Goal: Information Seeking & Learning: Learn about a topic

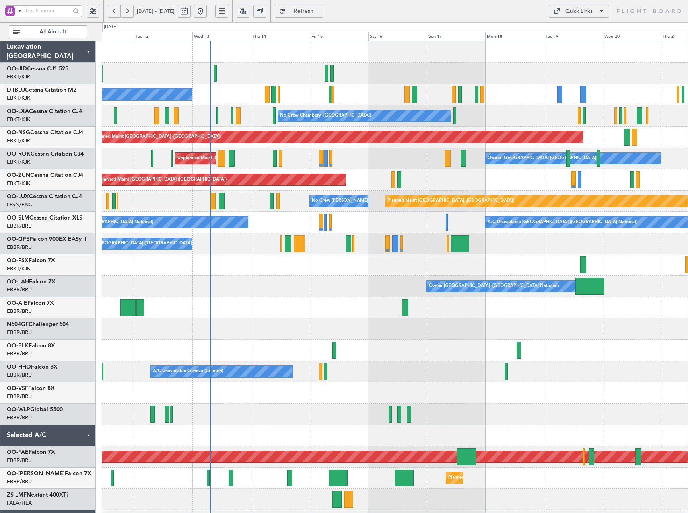
click at [415, 227] on div "A/C Unavailable [GEOGRAPHIC_DATA] ([GEOGRAPHIC_DATA] National) No Crew [GEOGRAP…" at bounding box center [395, 222] width 586 height 21
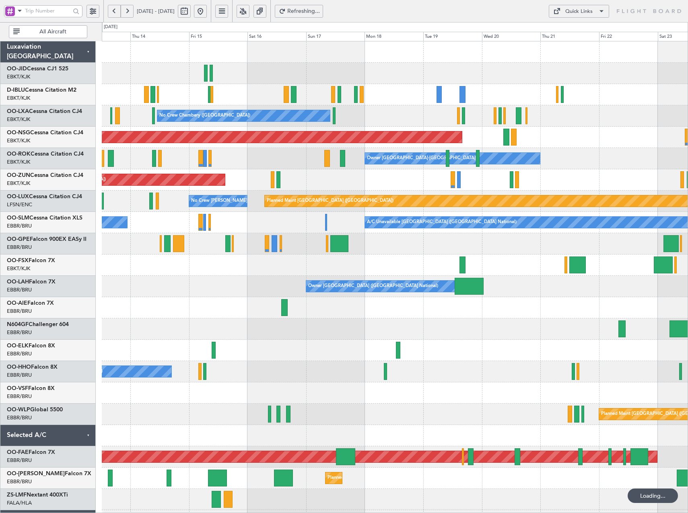
click at [435, 111] on div "No Crew [GEOGRAPHIC_DATA] ([GEOGRAPHIC_DATA] National) No [GEOGRAPHIC_DATA] ([G…" at bounding box center [395, 307] width 586 height 533
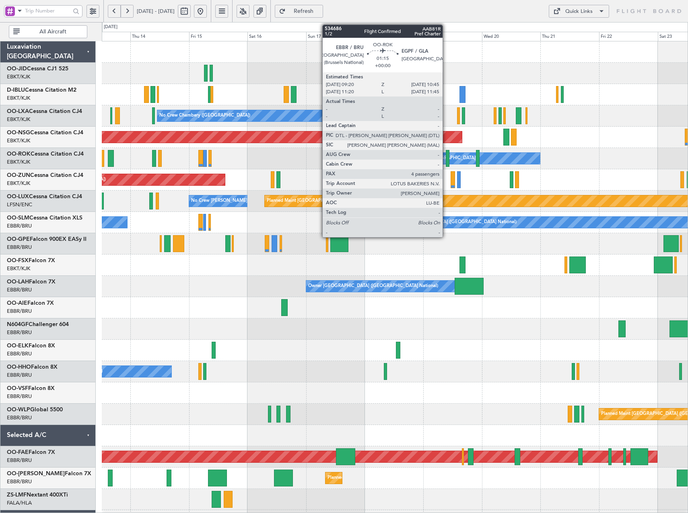
click at [446, 159] on div at bounding box center [448, 158] width 4 height 17
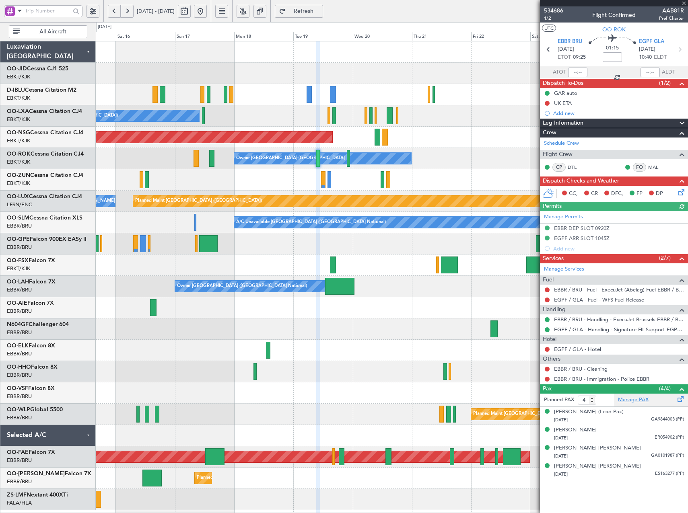
click at [635, 398] on link "Manage PAX" at bounding box center [633, 400] width 31 height 8
click at [560, 13] on span "534686" at bounding box center [553, 10] width 19 height 8
click at [207, 11] on button at bounding box center [200, 11] width 13 height 13
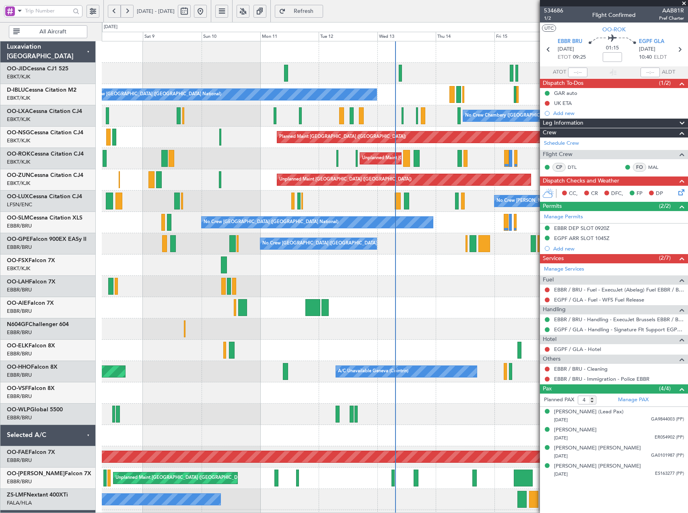
click at [685, 2] on span at bounding box center [684, 3] width 8 height 7
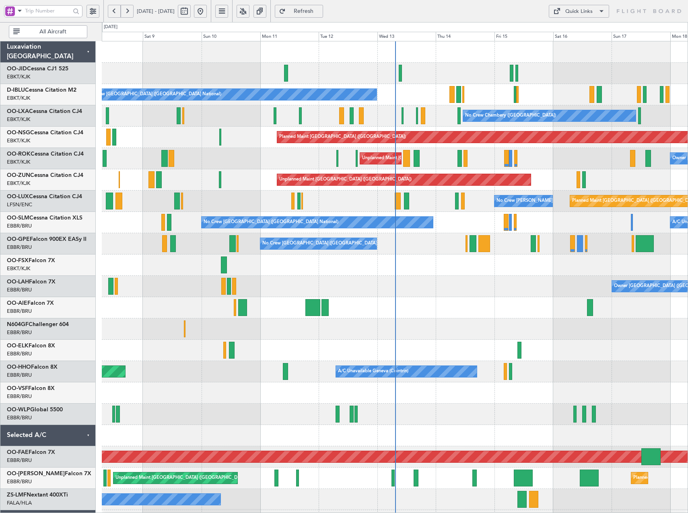
type input "0"
click at [250, 9] on button at bounding box center [243, 11] width 13 height 13
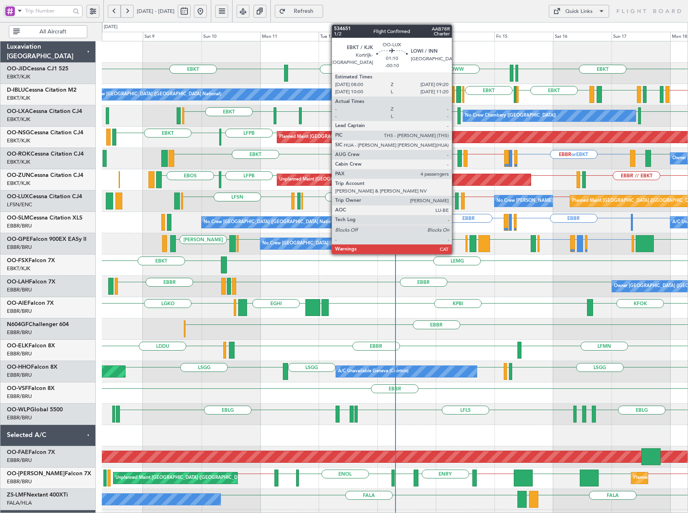
click at [456, 201] on div at bounding box center [457, 201] width 4 height 17
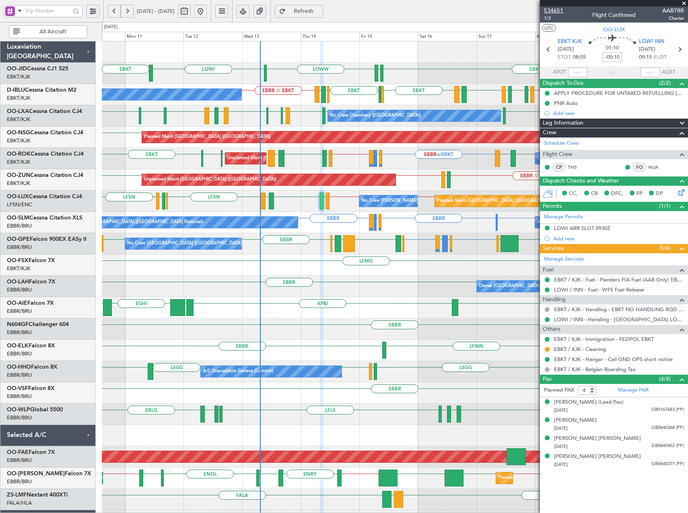
click at [557, 10] on span "534651" at bounding box center [553, 10] width 19 height 8
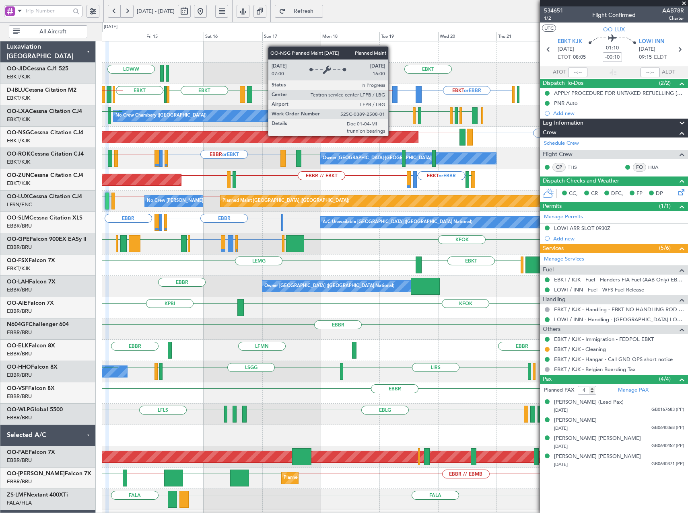
click at [176, 139] on div "Planned Maint [GEOGRAPHIC_DATA] ([GEOGRAPHIC_DATA])" at bounding box center [173, 137] width 490 height 11
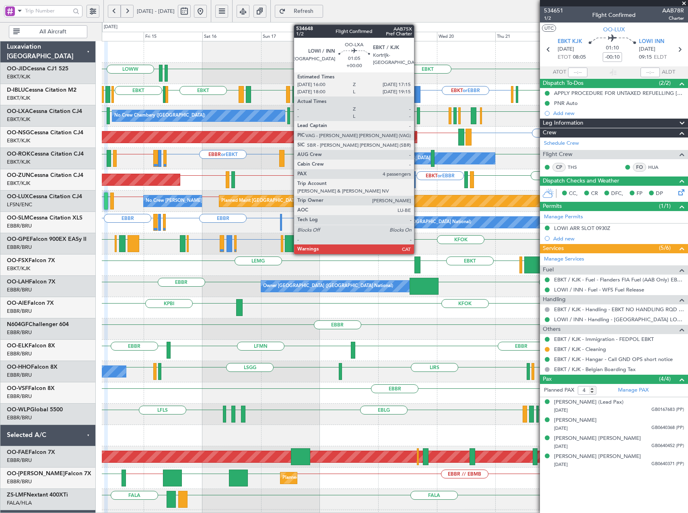
click at [418, 116] on div at bounding box center [418, 115] width 3 height 17
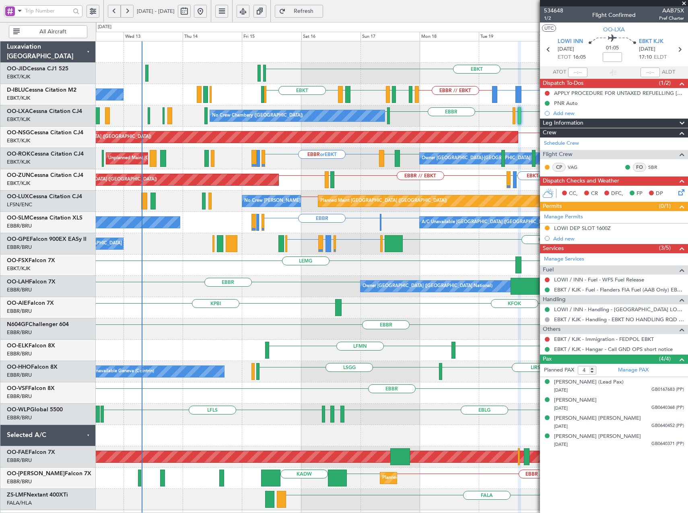
click at [417, 308] on div "EBKT EBKT or EBBR EPWA or EBBR EBBR // EBKT EBKT EGJJ LFMT LFSN LFMT EBKT LFKF …" at bounding box center [392, 275] width 592 height 469
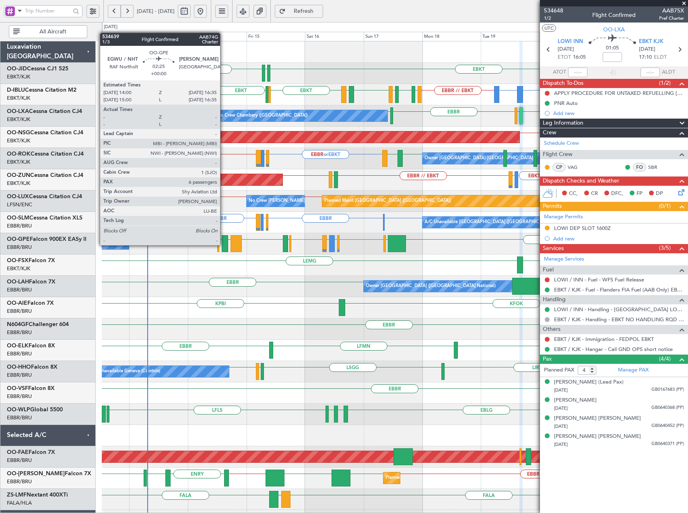
click at [224, 245] on div at bounding box center [225, 243] width 6 height 17
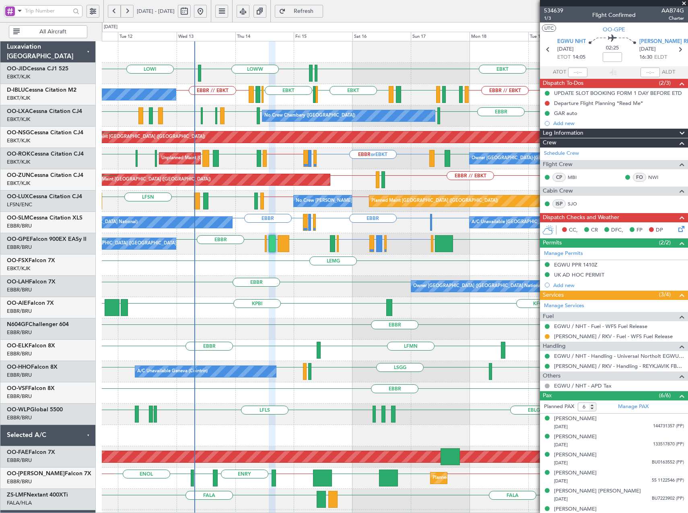
click at [414, 102] on div "EBKT or EBBR EPWA or EBBR EBBR // EBKT EBKT EHBK LFMN EBBR // EBKT LFMT LFSN LF…" at bounding box center [395, 94] width 586 height 21
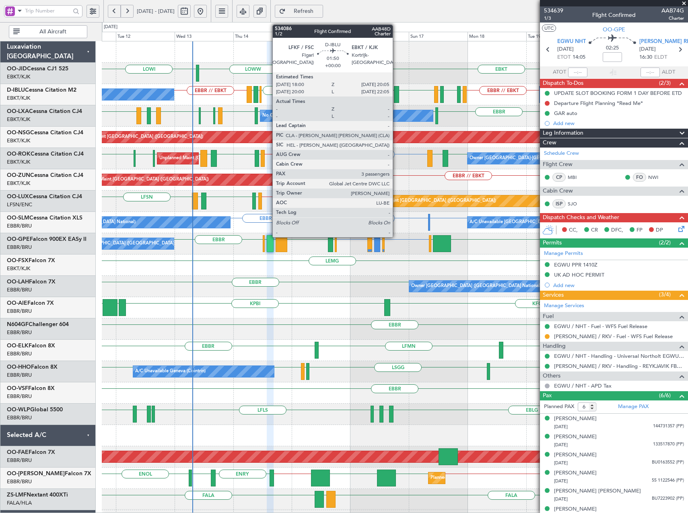
click at [396, 97] on div at bounding box center [396, 94] width 5 height 17
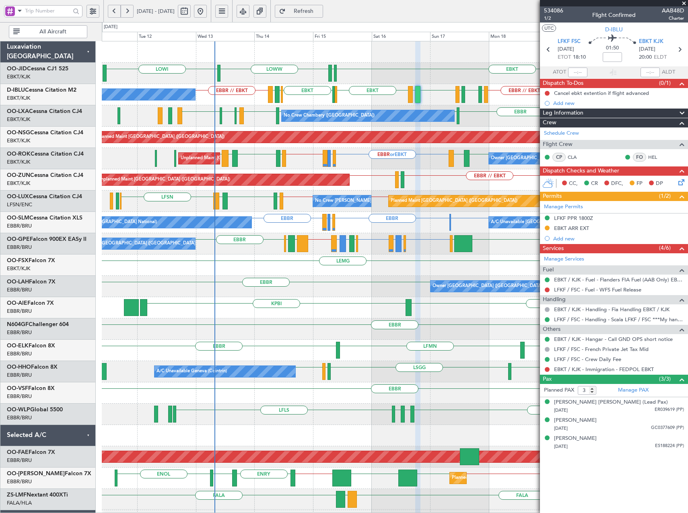
click at [270, 291] on div "LOWW LOWI EBKT [PERSON_NAME] EBKT or EBBR EPWA or EBBR EBBR // EBKT EBKT EHBK L…" at bounding box center [395, 307] width 586 height 533
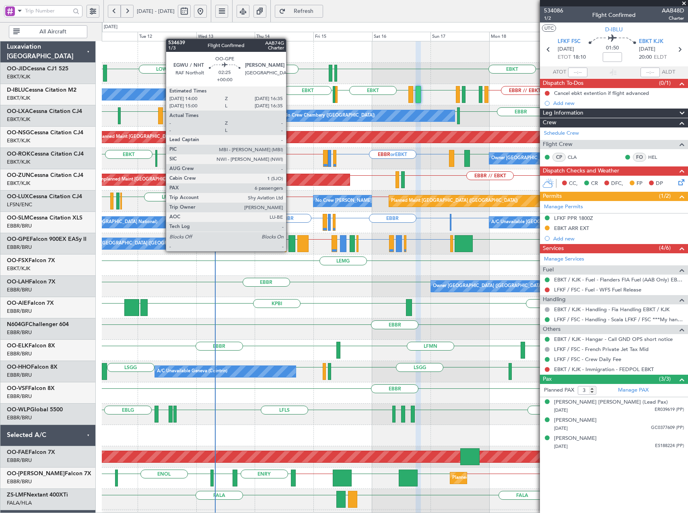
click at [290, 251] on div at bounding box center [292, 243] width 6 height 17
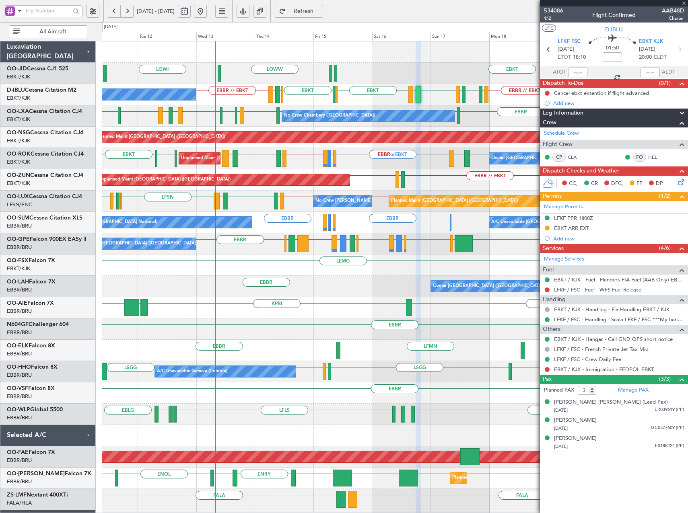
type input "6"
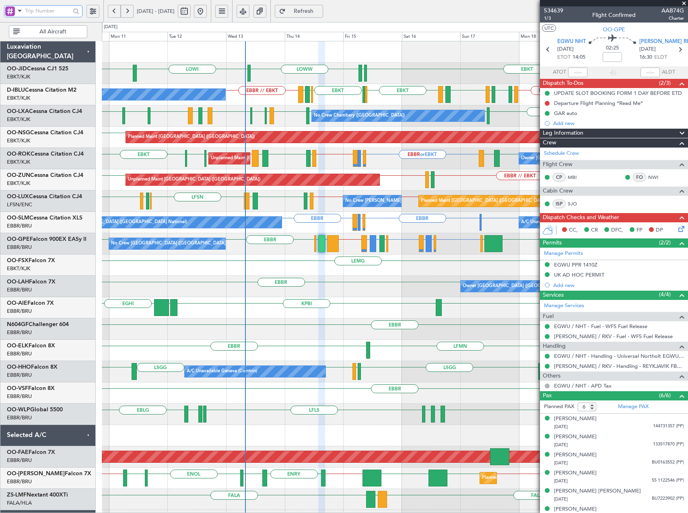
click at [49, 12] on input "text" at bounding box center [47, 11] width 45 height 12
type input "534845"
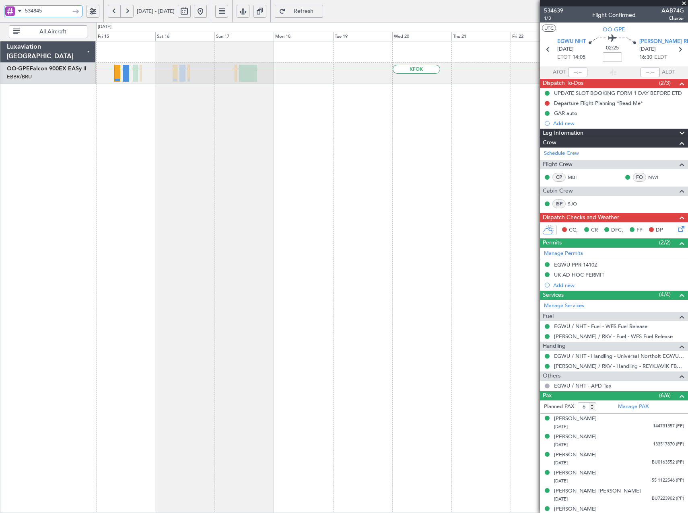
drag, startPoint x: 61, startPoint y: 9, endPoint x: -10, endPoint y: 125, distance: 135.8
click at [0, 125] on html "534845 [DATE] - [DATE] Refresh Quick Links All Aircraft LEMG // [PERSON_NAME] […" at bounding box center [344, 256] width 688 height 513
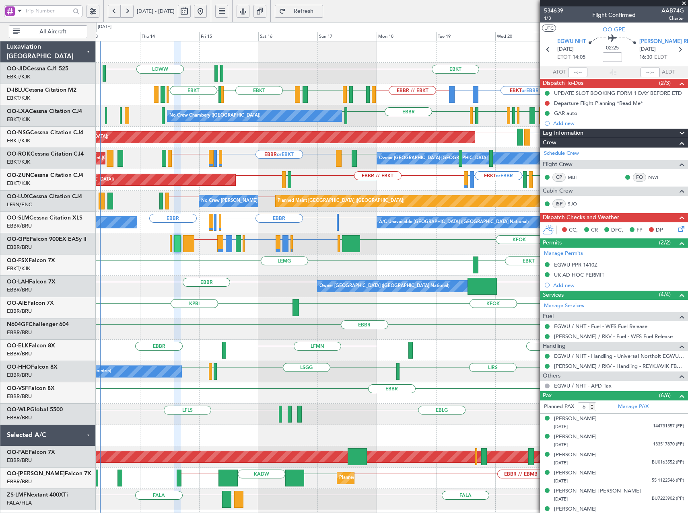
click at [235, 277] on div "LOWW EBKT [PERSON_NAME] EBKT or EBBR EPWA or EBBR EBBR // EBKT EBKT EBKT EGJJ L…" at bounding box center [392, 275] width 592 height 469
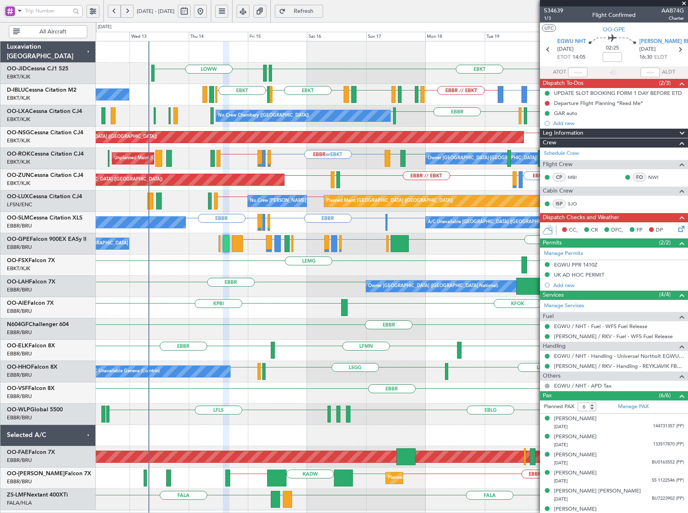
click at [253, 262] on div "LEMG FCOD [GEOGRAPHIC_DATA] EBKT EGGW EBKT" at bounding box center [392, 265] width 592 height 21
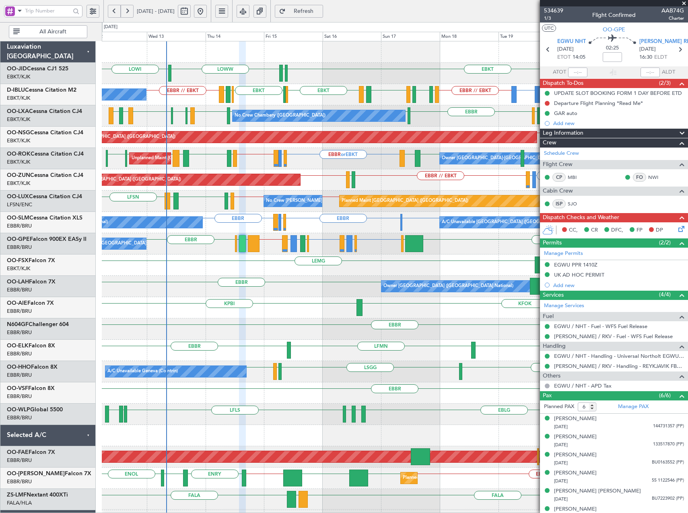
click at [499, 262] on div "EBKT LOWW [PERSON_NAME] LOWI EBKT or EBBR EPWA or EBBR EBBR // EBKT EBKT EGJJ L…" at bounding box center [395, 307] width 586 height 533
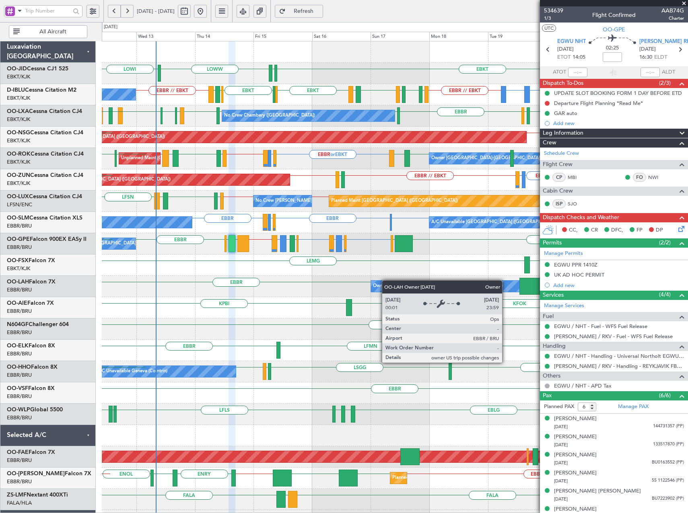
click at [376, 282] on div "EBKT [PERSON_NAME] LOWW LOWI EBKT EBKT or EBBR EPWA or EBBR EBBR // EBKT LFMT L…" at bounding box center [395, 307] width 586 height 533
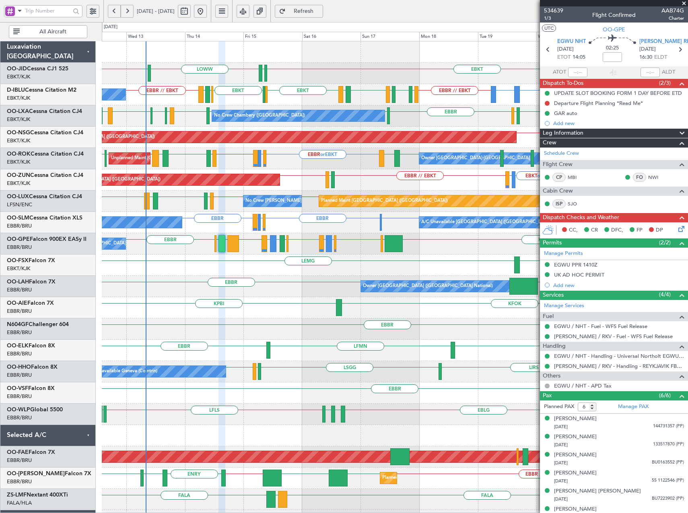
click at [367, 68] on div "EBKT [PERSON_NAME] LOWW LOWI" at bounding box center [395, 73] width 586 height 21
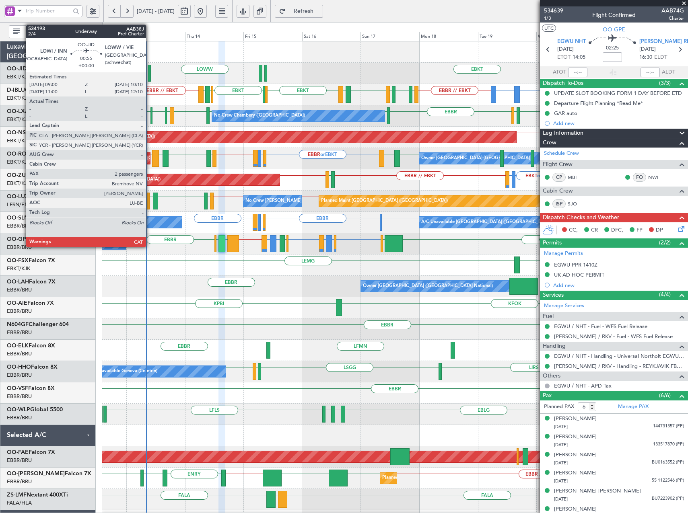
click at [150, 69] on div at bounding box center [149, 73] width 3 height 17
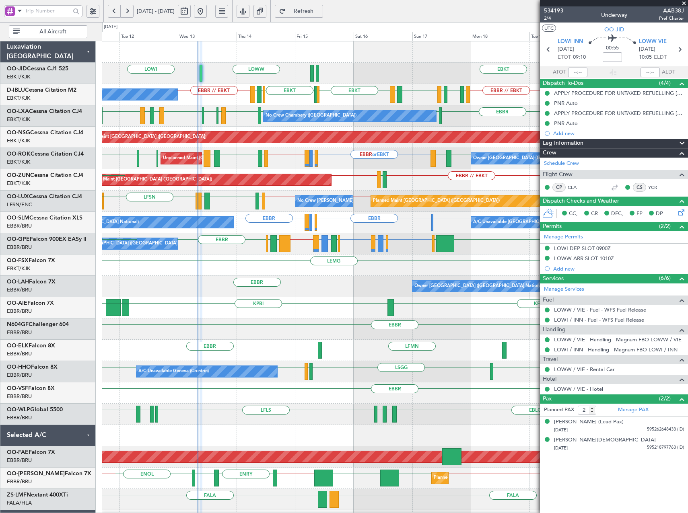
click at [387, 285] on div "EBKT LOWW LOWI [PERSON_NAME] EBKT No Crew [GEOGRAPHIC_DATA] (Brussels National)…" at bounding box center [395, 307] width 586 height 533
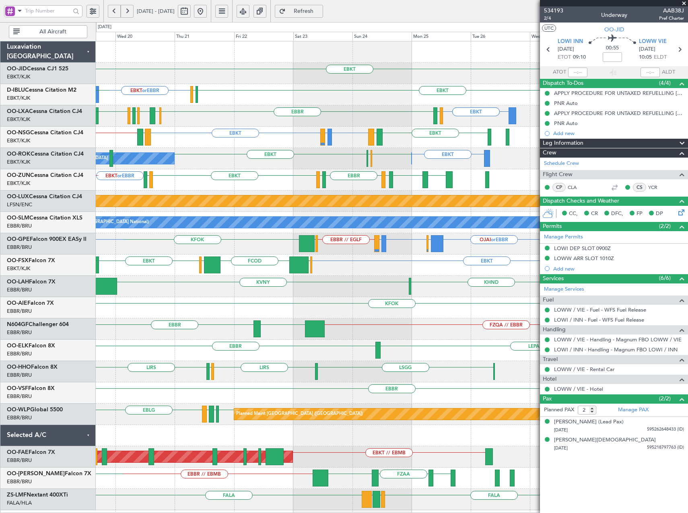
click at [176, 266] on div "EBKT EBKT or EBBR EBKT EGJJ EBBR // EBKT LFMT LFSN LFMT EPWA or EBBR EBKT EBKT …" at bounding box center [392, 275] width 592 height 469
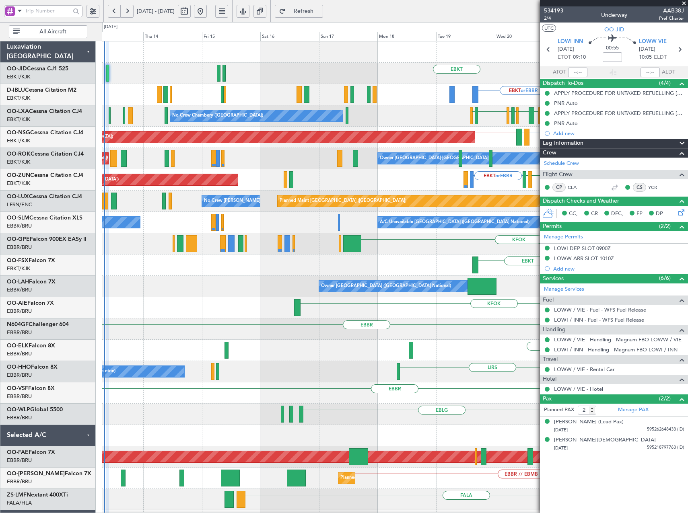
click at [686, 315] on fb-app "[DATE] - [DATE] Refresh Quick Links All Aircraft EBKT EBKT or EBBR EBKT EGJJ No…" at bounding box center [344, 262] width 688 height 504
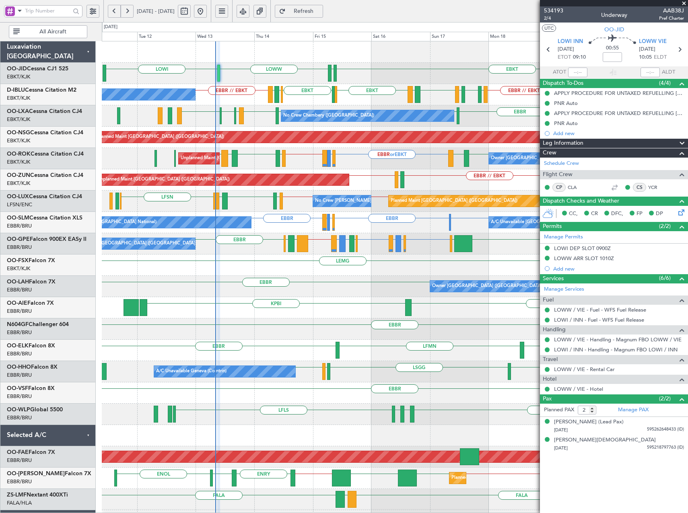
click at [376, 298] on div "EBKT LOWW LOWI [PERSON_NAME] EBKT EHBK LFMN EBBR // EBKT EBKT No Crew [GEOGRAPH…" at bounding box center [395, 307] width 586 height 533
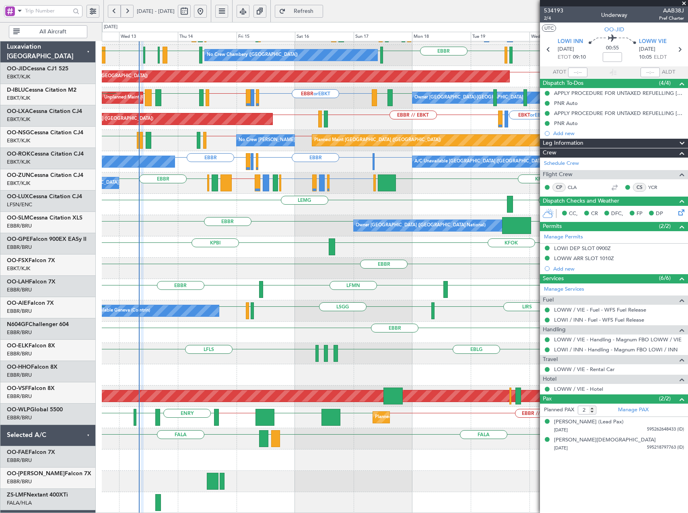
scroll to position [61, 0]
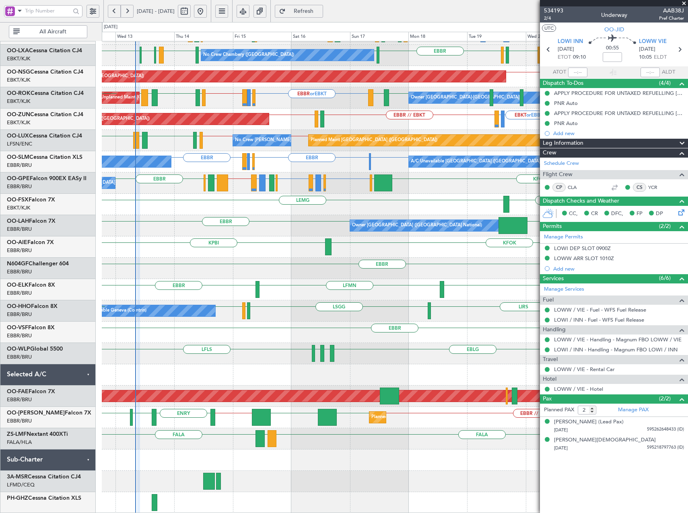
click at [290, 254] on div "No Crew [GEOGRAPHIC_DATA] ([GEOGRAPHIC_DATA] National) EBKT or EBBR EPWA or EBB…" at bounding box center [395, 247] width 586 height 533
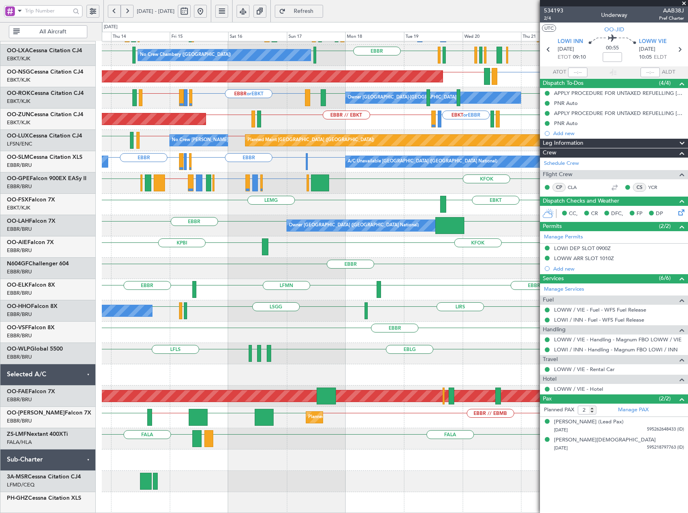
click at [360, 418] on div "Planned Maint Brussels (Brussels National) EBMB // EBBR ENRY EBBR // EBMB EBBR …" at bounding box center [395, 417] width 586 height 21
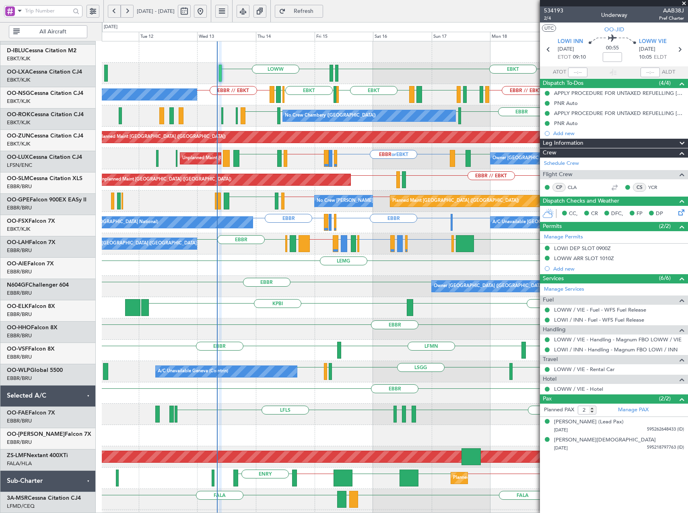
scroll to position [0, 0]
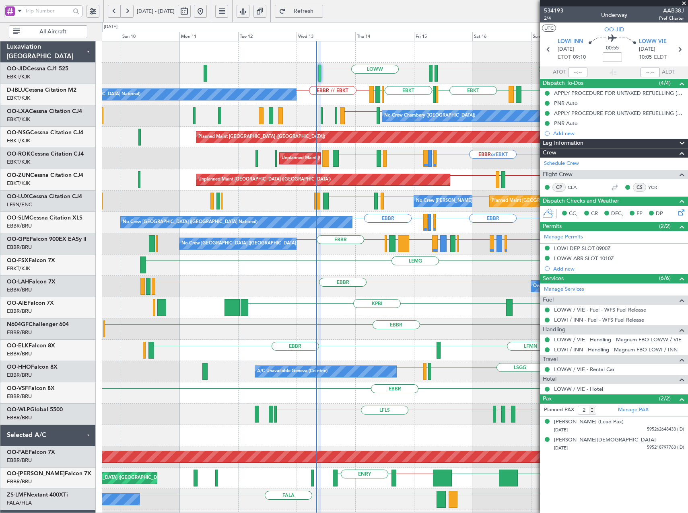
click at [429, 351] on div "EBKT LOWW EDDS EPWA or EBBR EBBR // EBKT EBKT EHBK LFMN EBBR // EBKT LFMT LFSN …" at bounding box center [395, 297] width 586 height 512
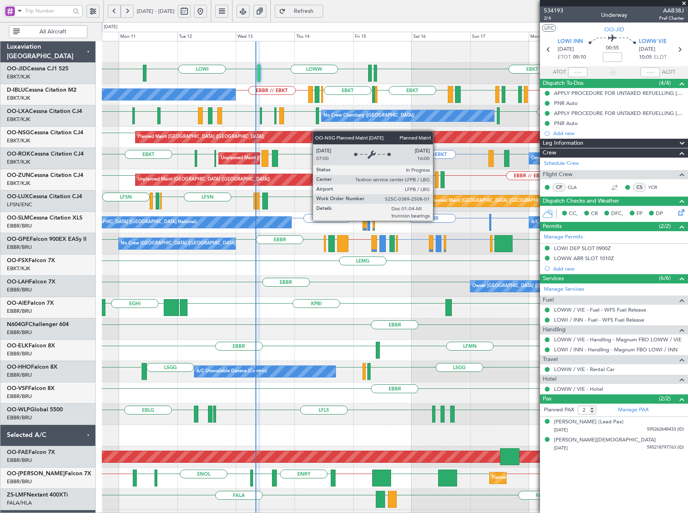
click at [308, 131] on div "Planned Maint Paris (Le Bourget) LFPB LFPB // EBKT EBKT" at bounding box center [395, 137] width 586 height 21
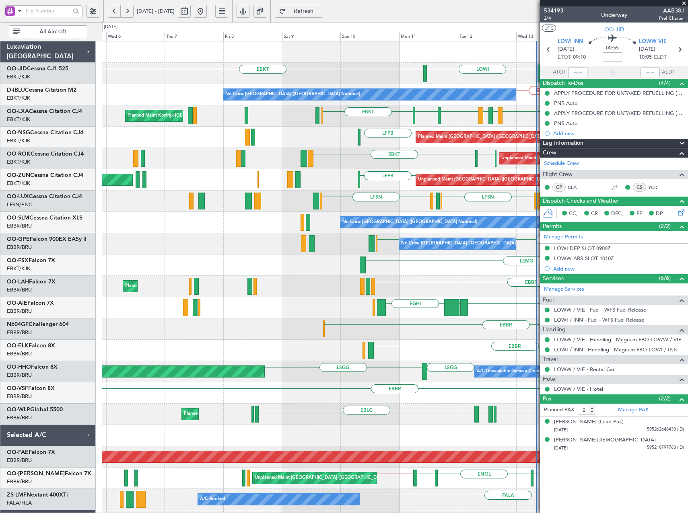
click at [557, 110] on fb-app "10 Aug 2025 - 20 Aug 2025 Refresh Quick Links All Aircraft EBKT LOWW LOWI EBKT …" at bounding box center [344, 262] width 688 height 504
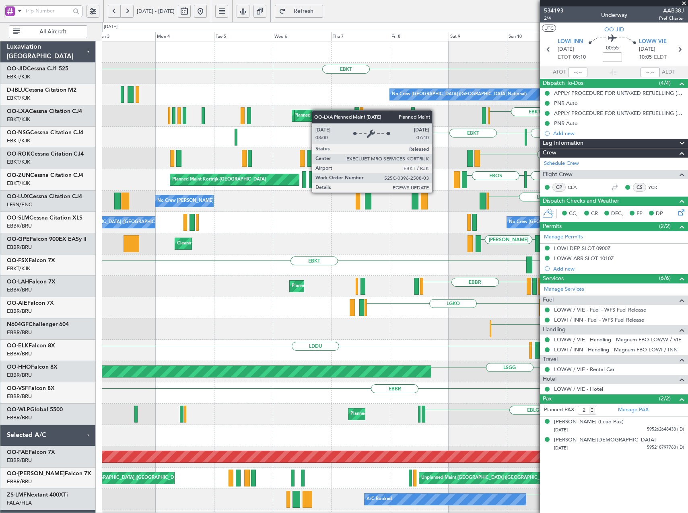
click at [325, 111] on div "LOWI EBKT LOWW Planned Maint Kortrijk-Wevelgem EDDS EBKT No Crew Brussels (Brus…" at bounding box center [395, 318] width 586 height 555
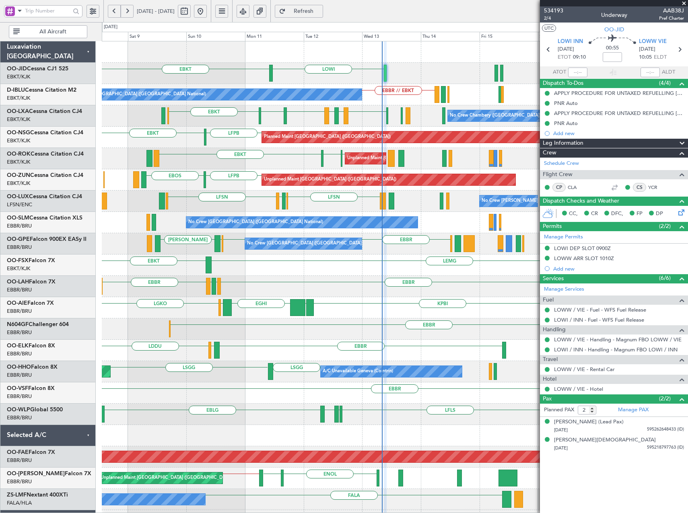
click at [132, 204] on div "LFSN ELLX LFMD LFSN No Crew Nancy (Essey) Planned Maint Paris (Le Bourget)" at bounding box center [395, 201] width 586 height 21
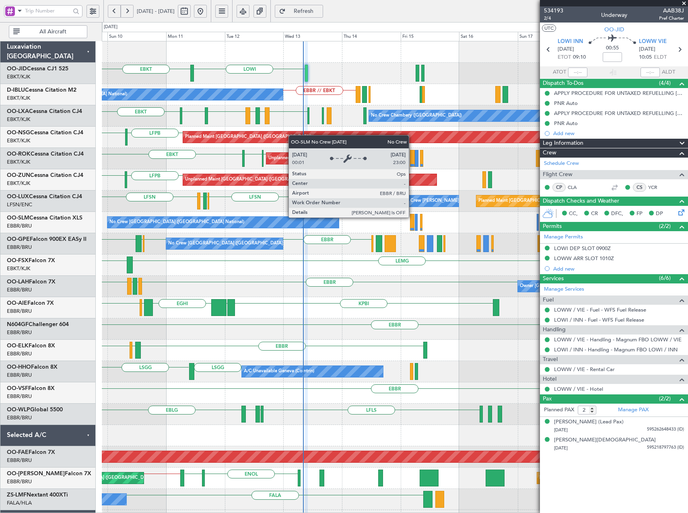
click at [333, 227] on div "No Crew [GEOGRAPHIC_DATA] ([GEOGRAPHIC_DATA] National)" at bounding box center [222, 222] width 231 height 11
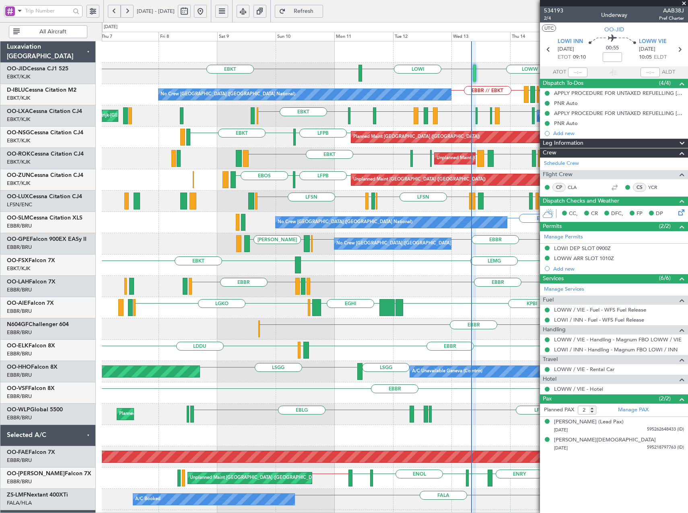
click at [648, 203] on fb-app "09 Aug 2025 - 19 Aug 2025 Refresh Quick Links All Aircraft LOWI EBKT LOWW EDDS …" at bounding box center [344, 262] width 688 height 504
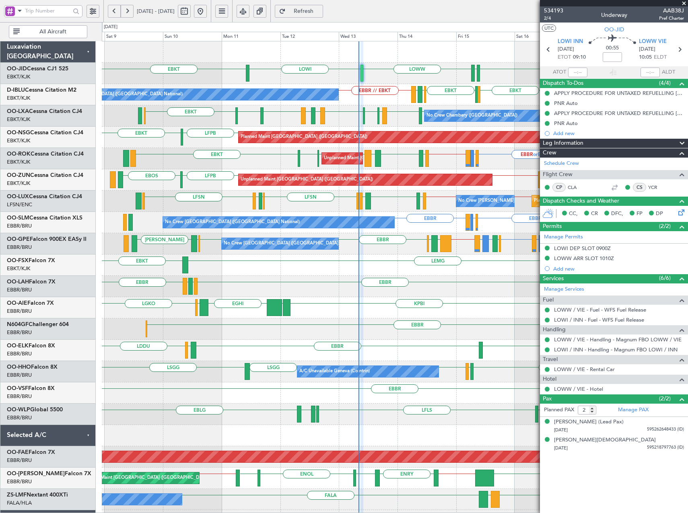
click at [311, 174] on div "EBKT LOWW LOWI EBKT EDDS No Crew Brussels (Brussels National) EBKT EHBK LFMN EB…" at bounding box center [395, 307] width 586 height 533
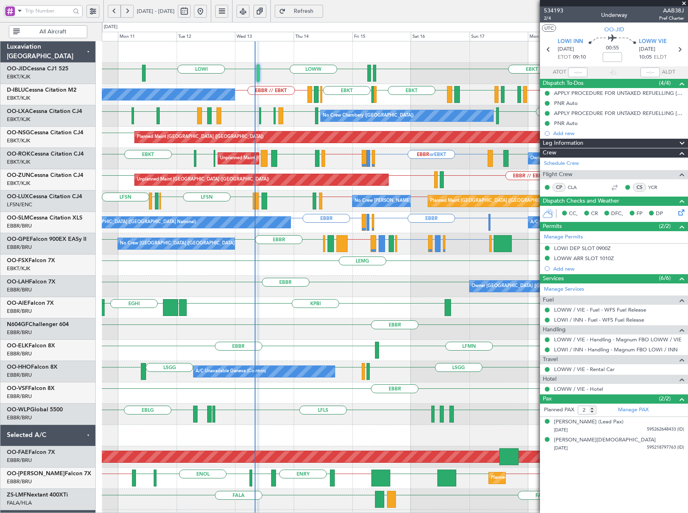
click at [382, 273] on div "LEMG EBKT" at bounding box center [395, 265] width 586 height 21
drag, startPoint x: 683, startPoint y: 4, endPoint x: 654, endPoint y: 10, distance: 29.4
click at [683, 4] on span at bounding box center [684, 3] width 8 height 7
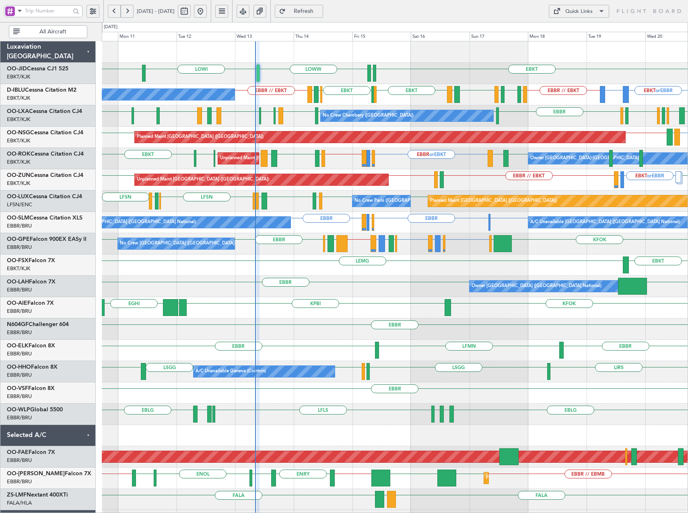
type input "0"
click at [574, 14] on div "Quick Links" at bounding box center [578, 12] width 27 height 8
click at [579, 32] on button "Trip Builder" at bounding box center [579, 30] width 60 height 19
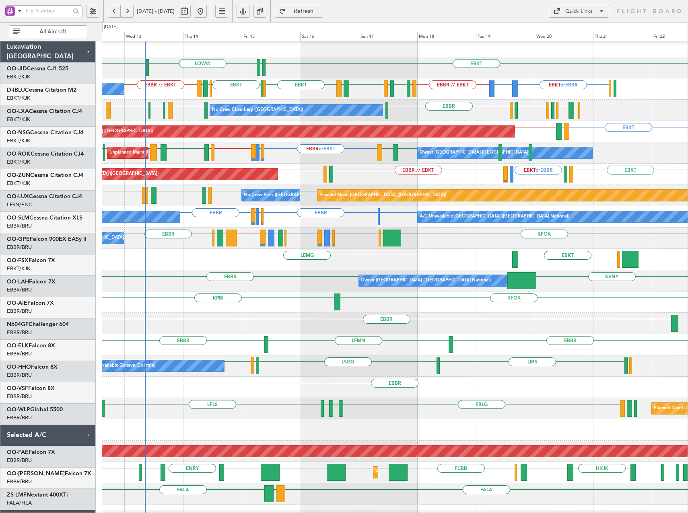
scroll to position [6, 0]
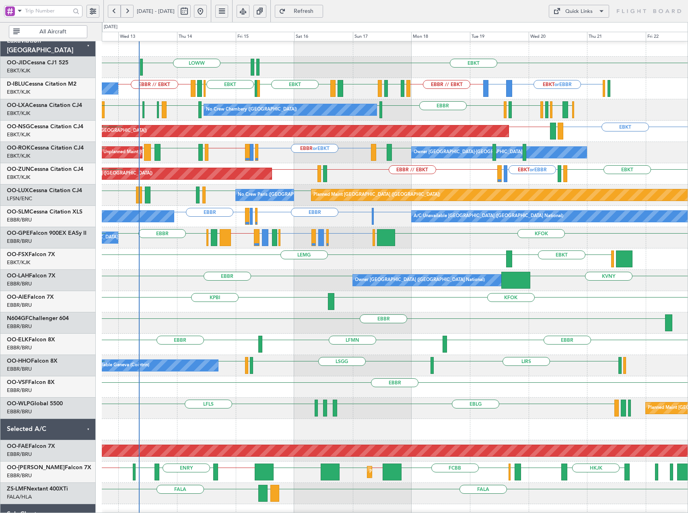
click at [466, 176] on div "EBKT or EBBR LFMD or EBBR EBBR // EBKT EBKT LOWS LFRQ LFPB // EBKT Unplanned Ma…" at bounding box center [395, 173] width 586 height 21
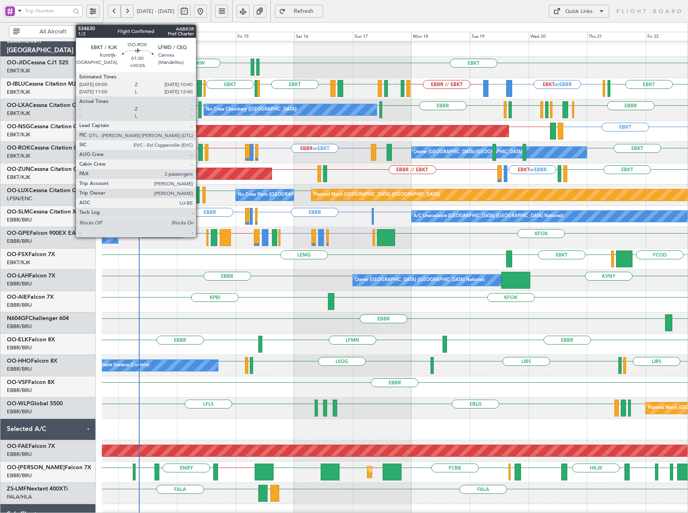
click at [200, 151] on div at bounding box center [200, 152] width 4 height 17
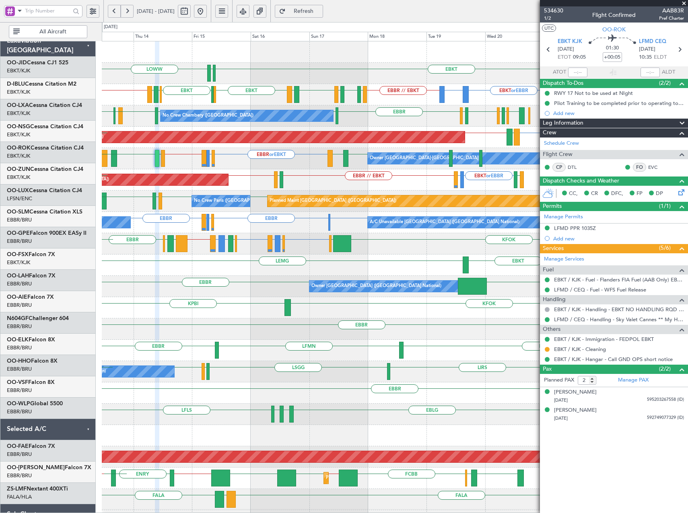
scroll to position [0, 0]
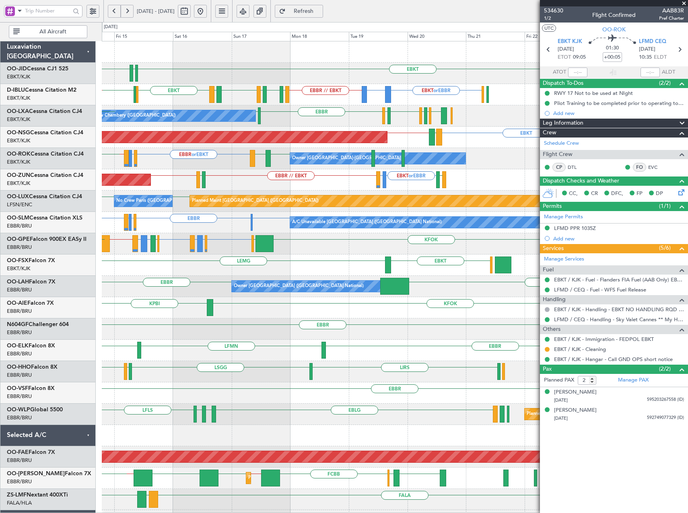
click at [222, 291] on div "EBKT LOWW EDDS LOWI EBKT or EBBR EPWA or EBBR EBBR // EBKT EBKT LFMT LFSN LFMT …" at bounding box center [395, 307] width 586 height 533
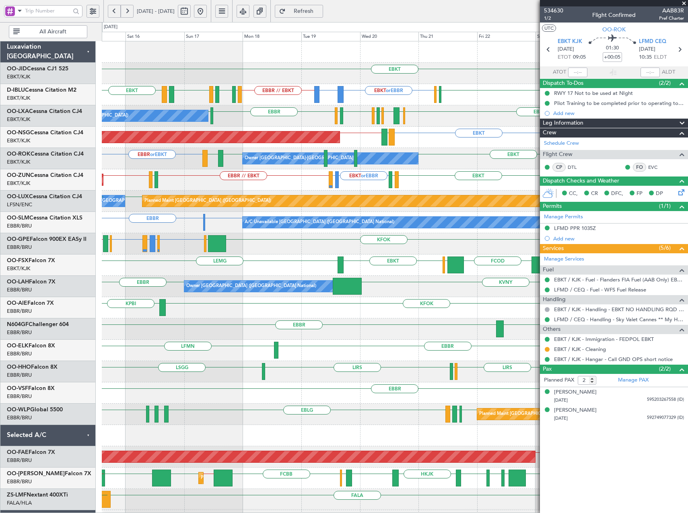
click at [318, 184] on div "Unplanned Maint Paris (Le Bourget) EBKT or EBBR LFMD or EBBR EBBR // EBKT EBKT …" at bounding box center [395, 179] width 586 height 21
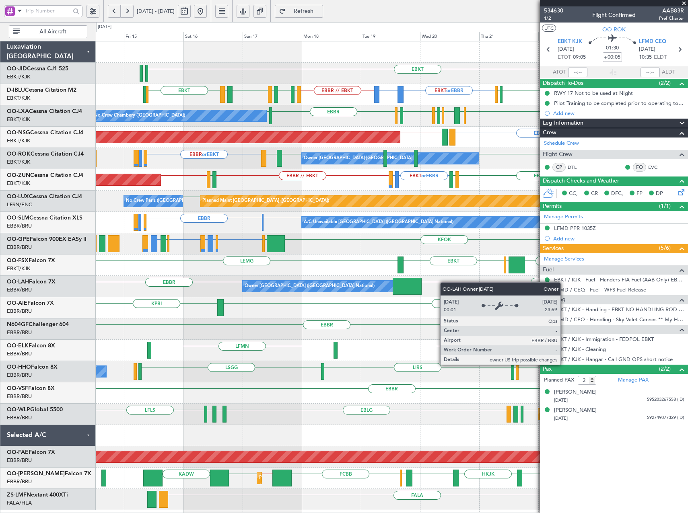
click at [329, 281] on div "EBKT EBKT or EBBR EPWA or EBBR EBBR // EBKT EBKT EGJJ LFMT LFSN LFMT EBKT LFKF …" at bounding box center [392, 275] width 592 height 469
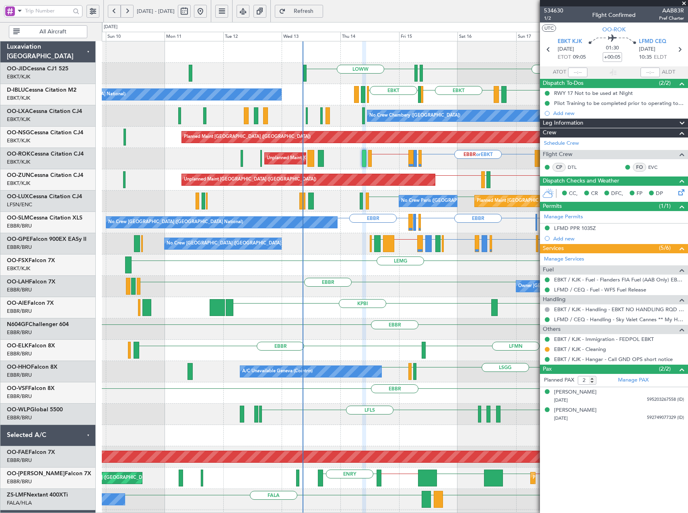
click at [530, 335] on div "EBKT LOWW EDDS EBKT or EBBR EPWA or EBBR EBBR // EBKT EBKT LFMT LFSN LFMT EBKT …" at bounding box center [395, 297] width 586 height 512
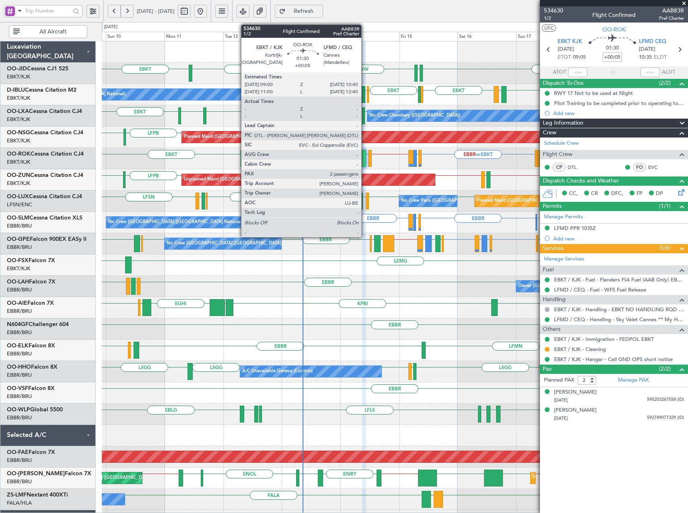
click at [365, 162] on div at bounding box center [364, 158] width 4 height 17
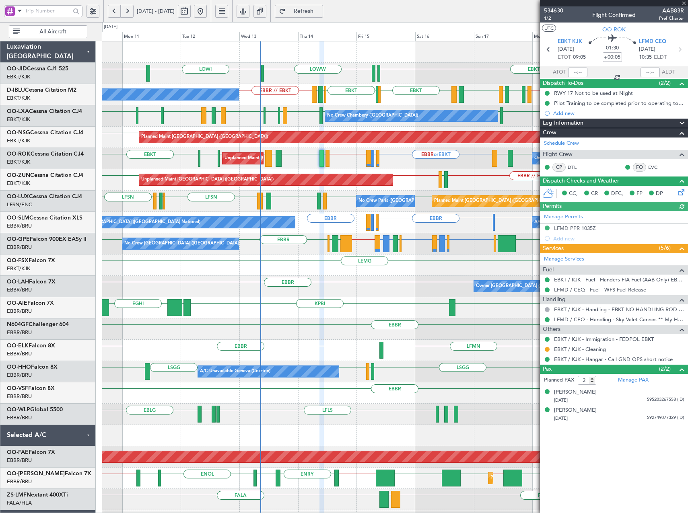
click at [554, 10] on span "534630" at bounding box center [553, 10] width 19 height 8
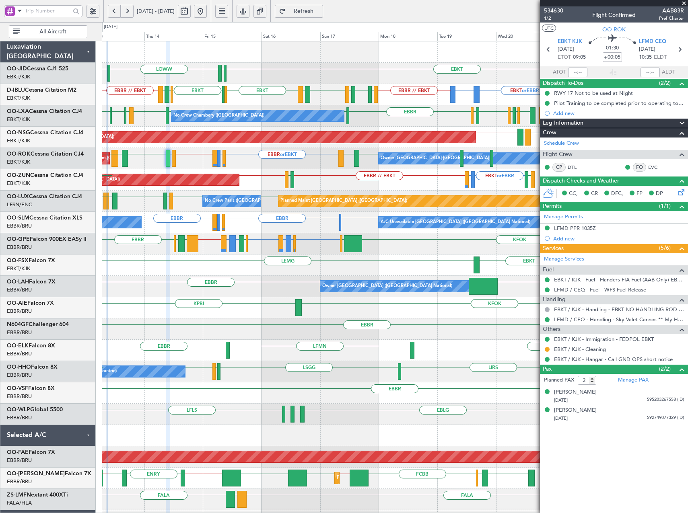
click at [346, 322] on div "EBKT LOWW LOWI EDDS EBKT EBKT or EBBR EPWA or EBBR EBBR // EBKT EBKT EHBK LFMN …" at bounding box center [395, 307] width 586 height 533
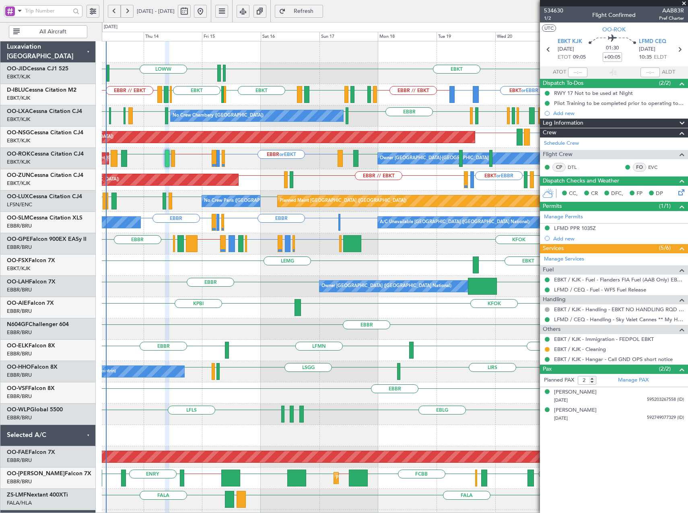
click at [342, 282] on div "EBKT LOWW LOWI EDDS EBKT or EBBR EPWA or EBBR EBBR // EBKT EBKT EBKT EHBK LFMN …" at bounding box center [395, 307] width 586 height 533
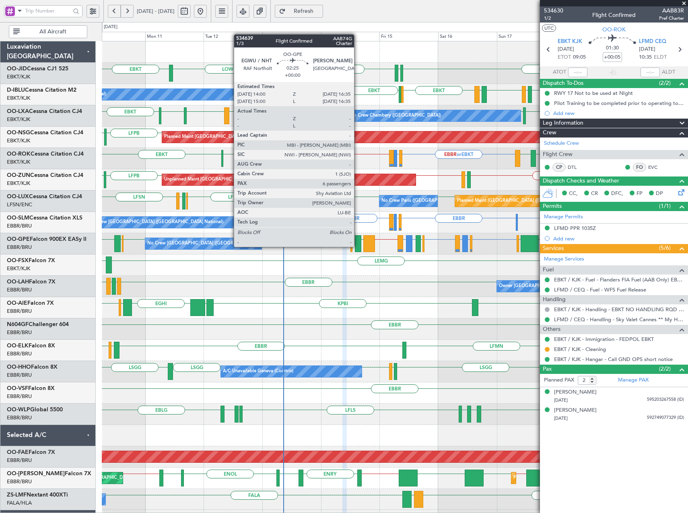
click at [358, 246] on div at bounding box center [358, 243] width 6 height 17
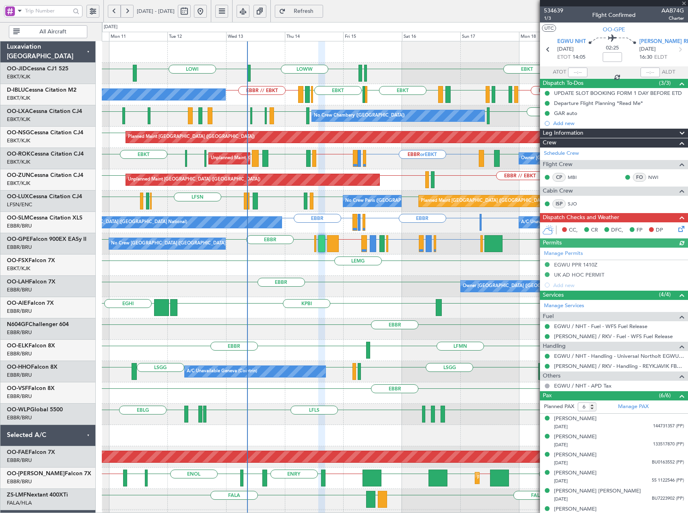
drag, startPoint x: 685, startPoint y: 3, endPoint x: 679, endPoint y: 8, distance: 7.7
click at [685, 4] on div at bounding box center [614, 3] width 148 height 6
click at [685, 4] on span at bounding box center [684, 3] width 8 height 7
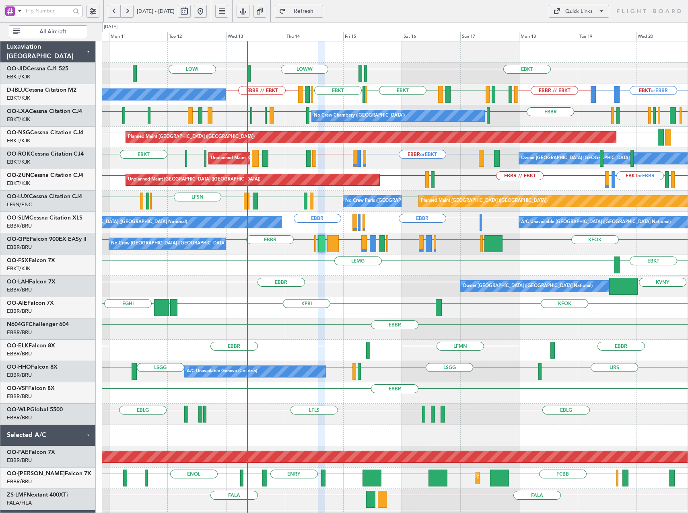
type input "0"
click at [590, 9] on div "Quick Links" at bounding box center [578, 12] width 27 height 8
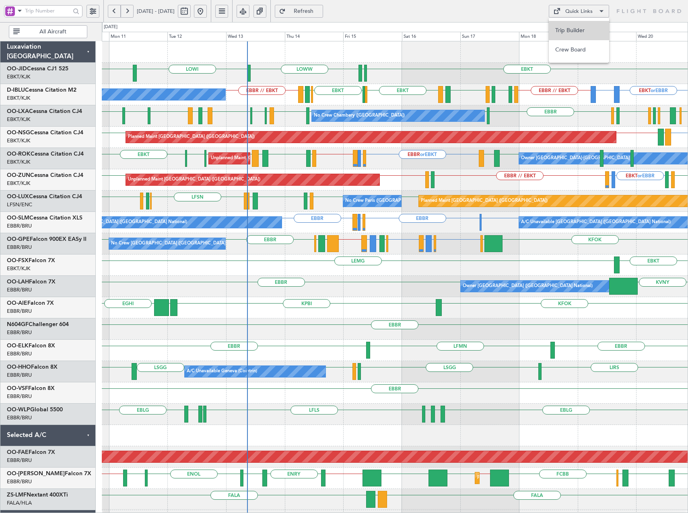
click at [576, 33] on button "Trip Builder" at bounding box center [579, 30] width 60 height 19
click at [318, 241] on div at bounding box center [321, 243] width 6 height 17
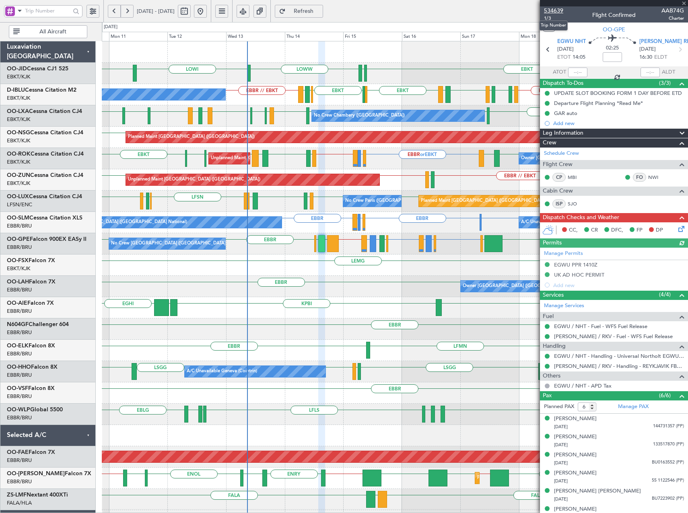
click at [553, 11] on span "534639" at bounding box center [553, 10] width 19 height 8
click at [555, 9] on span "534639" at bounding box center [553, 10] width 19 height 8
click at [684, 2] on span at bounding box center [684, 3] width 8 height 7
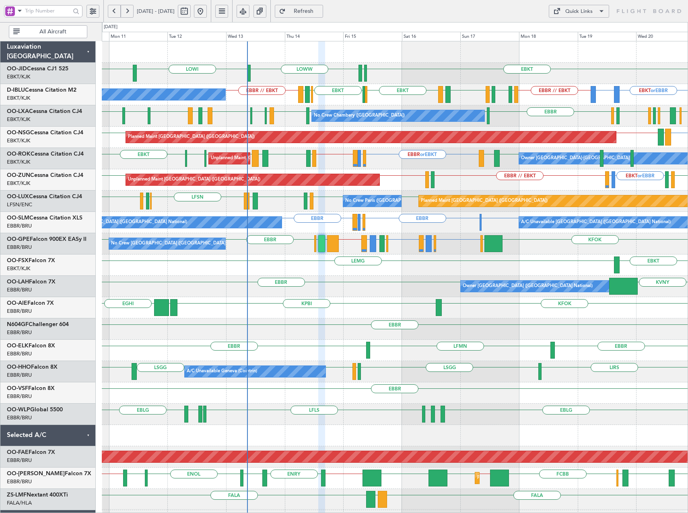
type input "0"
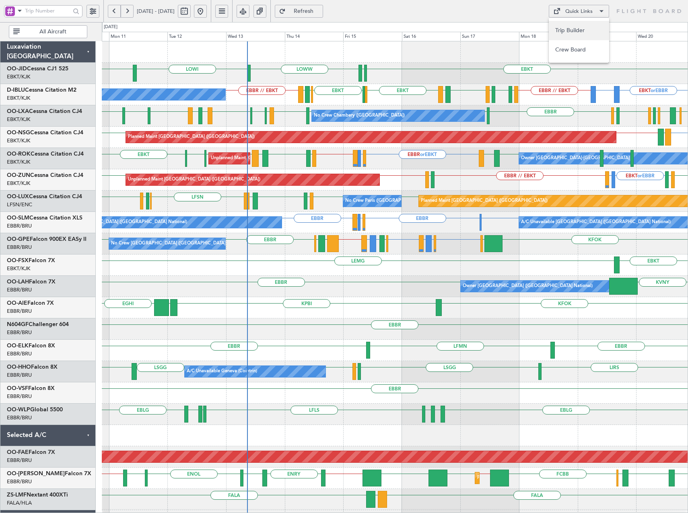
click at [588, 33] on button "Trip Builder" at bounding box center [579, 30] width 60 height 19
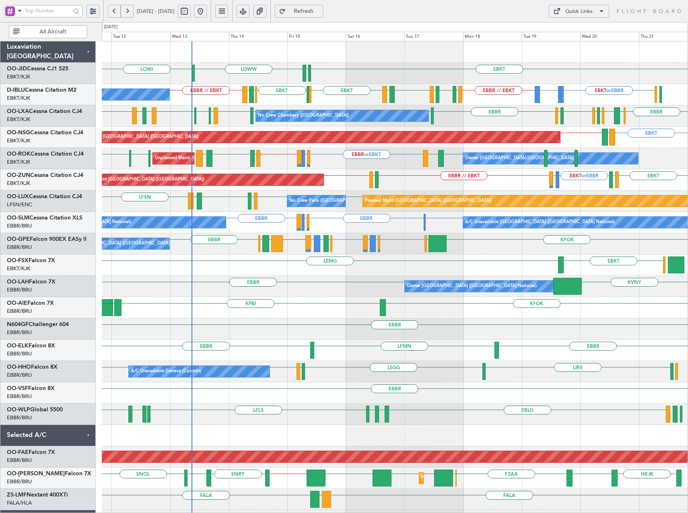
click at [333, 280] on div "EBKT LOWW LOWI EDDS EBKT EBKT or EBBR EPWA or EBBR EBBR // EBKT EBKT EHBK LFMN …" at bounding box center [395, 307] width 586 height 533
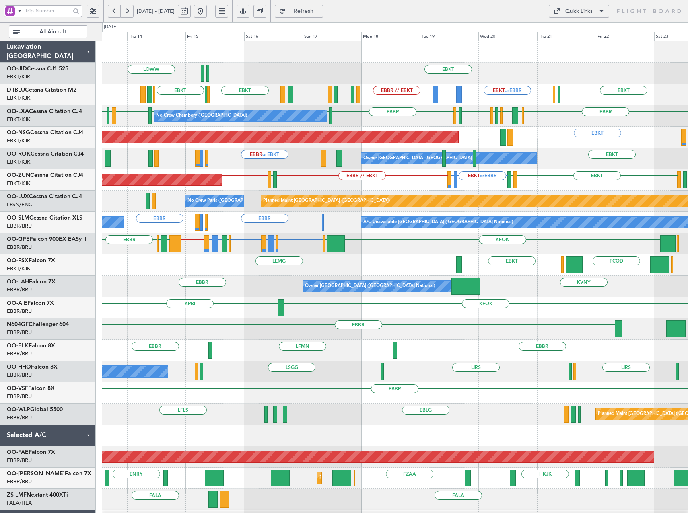
click at [511, 151] on div "EBKT LOWW EDDS LOWI EBKT or EBBR EPWA or EBBR EBBR // EBKT EBKT EBKT EHBK LFMN …" at bounding box center [395, 307] width 586 height 533
click at [207, 12] on button at bounding box center [200, 11] width 13 height 13
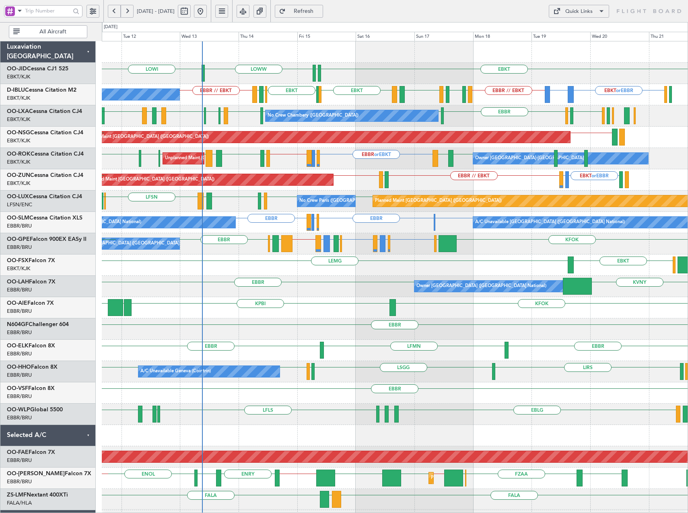
click at [516, 118] on div "No Crew Chambery (Aix-les-bains) LFLB EBBR LFKF LFTH LFKF EBKT LFMD EBKT EBKT L…" at bounding box center [395, 115] width 586 height 21
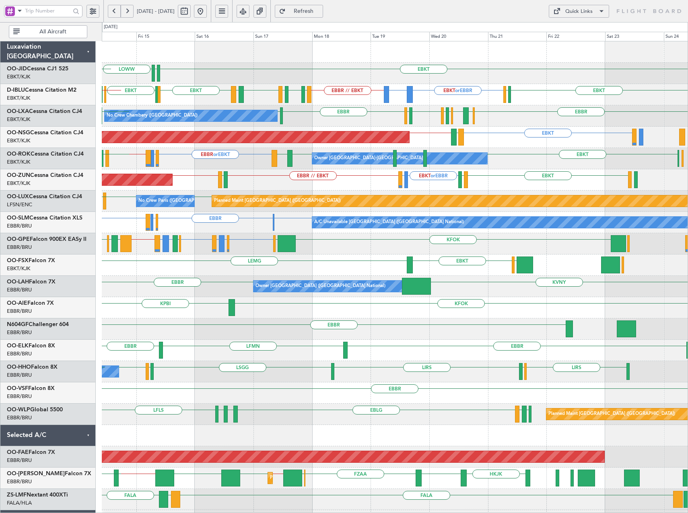
scroll to position [0, 0]
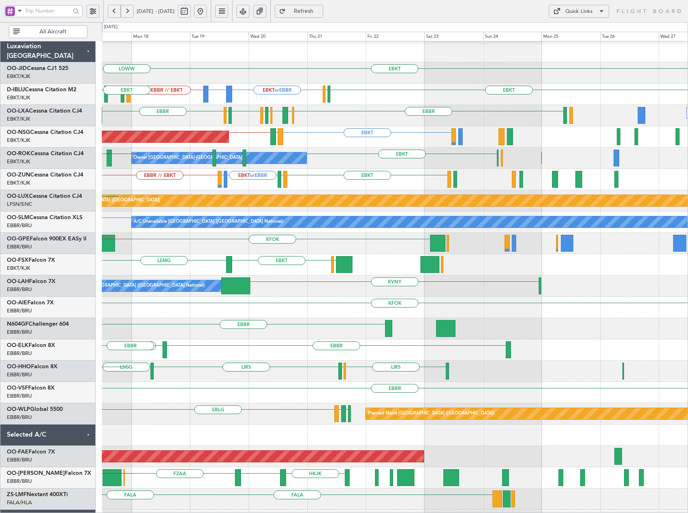
click at [264, 115] on div "EBBR EHAM LFKF LIRS LFSD EBKT LOWI EBBR LFLB Planned Maint Brussels (Brussels N…" at bounding box center [395, 115] width 586 height 21
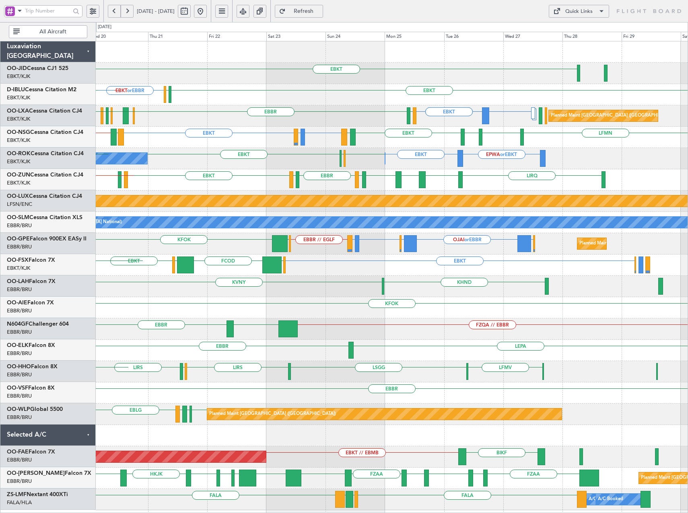
scroll to position [0, 0]
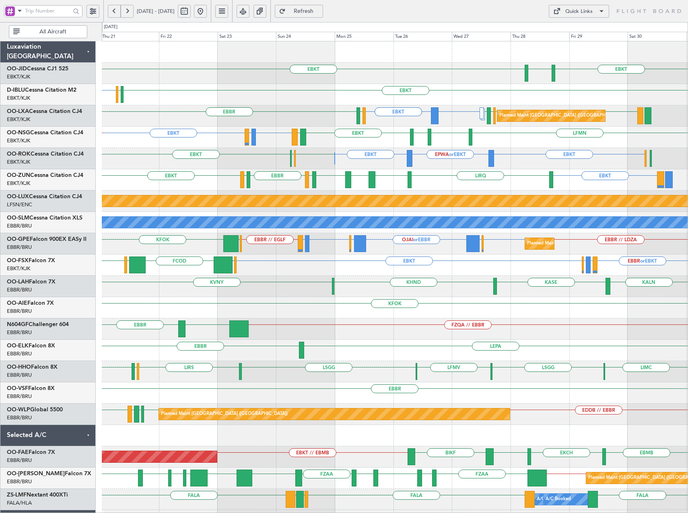
click at [367, 140] on div "EBLG or EBKT LIRA or EBKT EBKT EBKT LDSP LFMN EBKT EKEB LDSP LFPB // EBKT Plann…" at bounding box center [395, 137] width 586 height 21
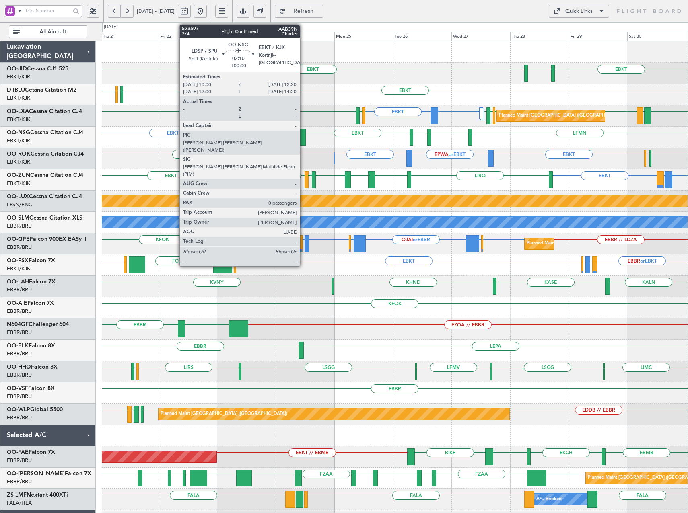
click at [303, 138] on div at bounding box center [303, 137] width 6 height 17
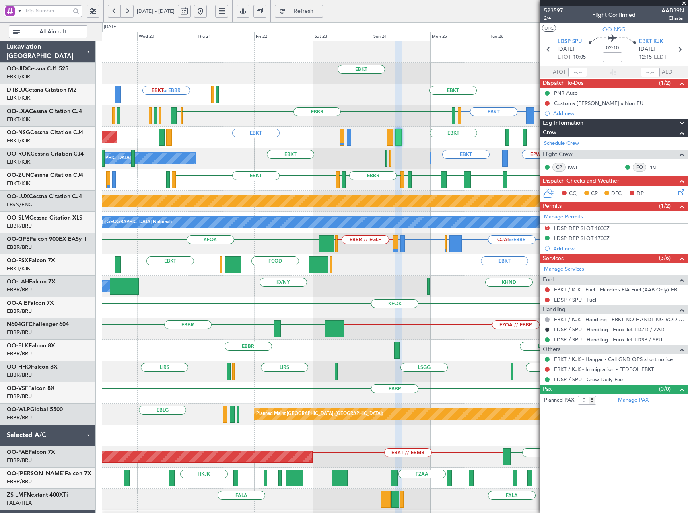
click at [381, 147] on div "EBLG or EBKT LIRA or EBKT EBKT LFMN EBKT EKEB EBKT LDSP Planned Maint Paris (Le…" at bounding box center [395, 137] width 586 height 21
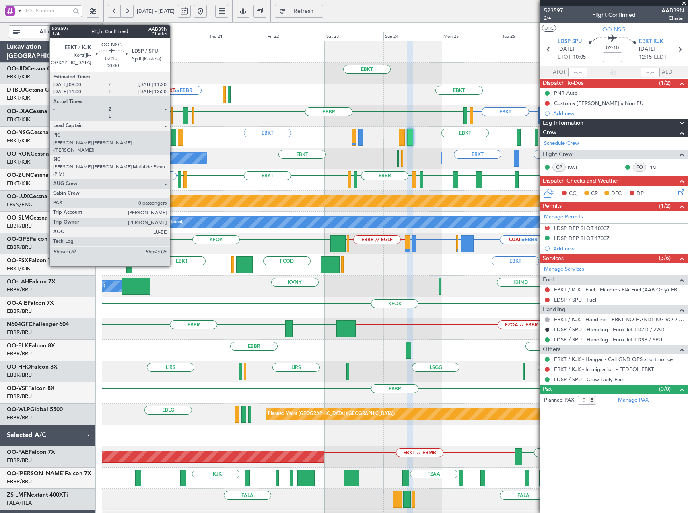
click at [173, 138] on div at bounding box center [174, 137] width 6 height 17
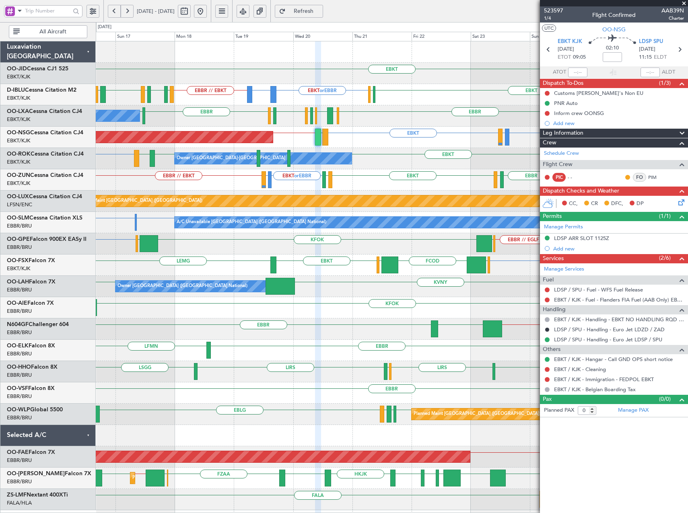
click at [683, 4] on span at bounding box center [684, 3] width 8 height 7
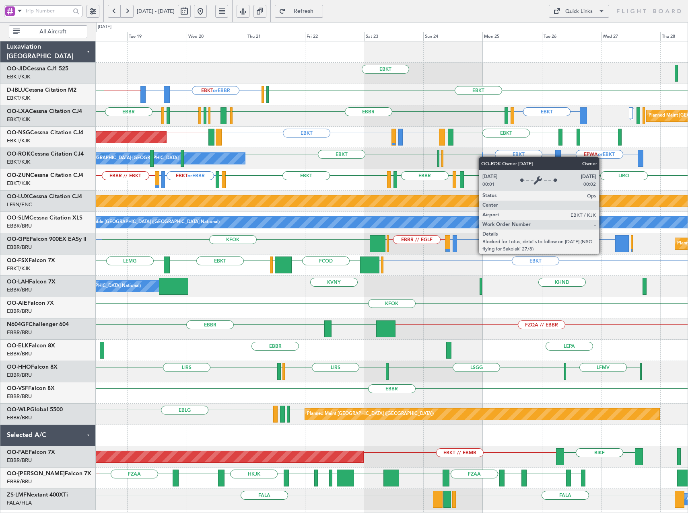
click at [483, 157] on div "EBKT EBKT or EBBR EPWA or EBBR EBBR // EBKT EBKT EGJJ LFMT EBKT LFKF LFSN LFMT …" at bounding box center [392, 275] width 592 height 469
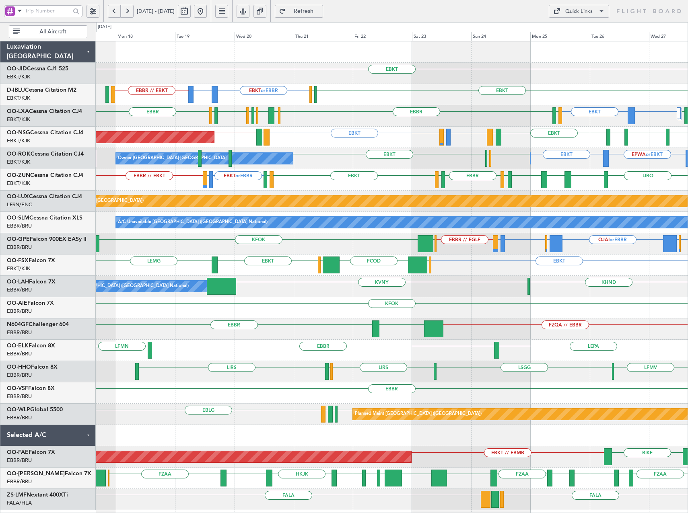
click at [314, 182] on div "EBKT EGNT EBKT or EBBR EPWA or EBBR EBBR // EBKT EBKT EGJJ EBKT EBKT EIDW EBBR …" at bounding box center [392, 275] width 592 height 469
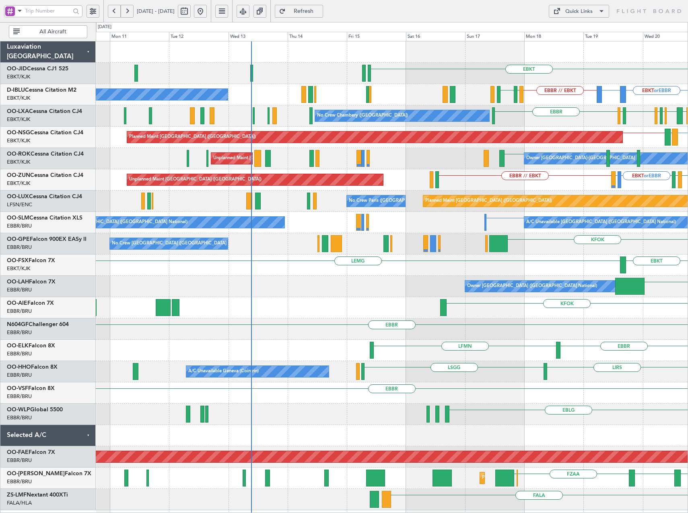
click at [584, 316] on div "EBKT EBBR // EBKT LFMT LFSN No Crew Brussels (Brussels National) EPWA or EBBR E…" at bounding box center [392, 275] width 592 height 469
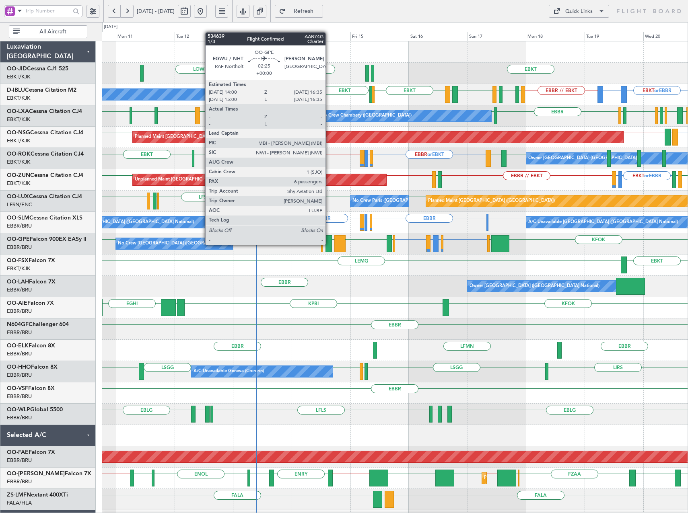
click at [329, 244] on div at bounding box center [329, 243] width 6 height 17
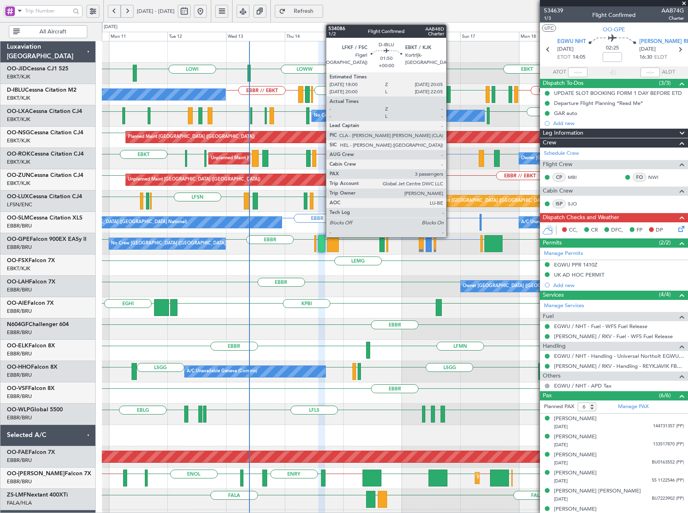
click at [450, 94] on div at bounding box center [447, 94] width 5 height 17
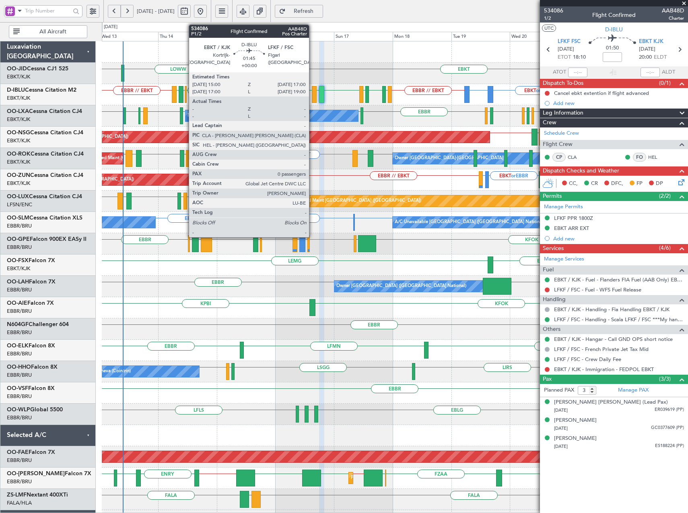
click at [313, 96] on div at bounding box center [314, 94] width 5 height 17
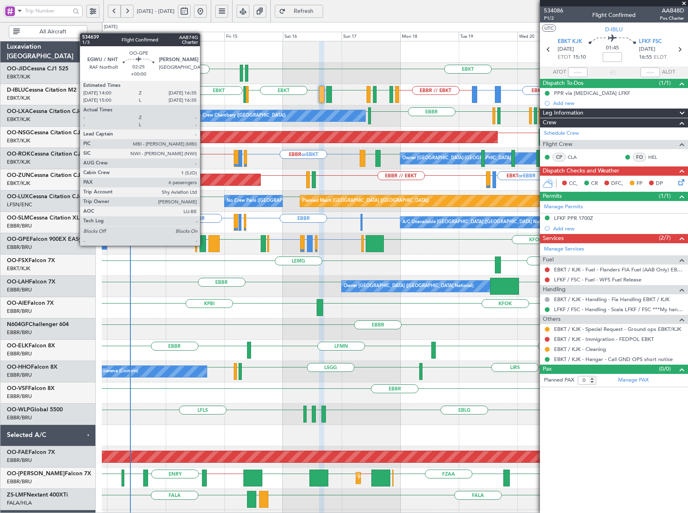
click at [204, 245] on div at bounding box center [203, 243] width 6 height 17
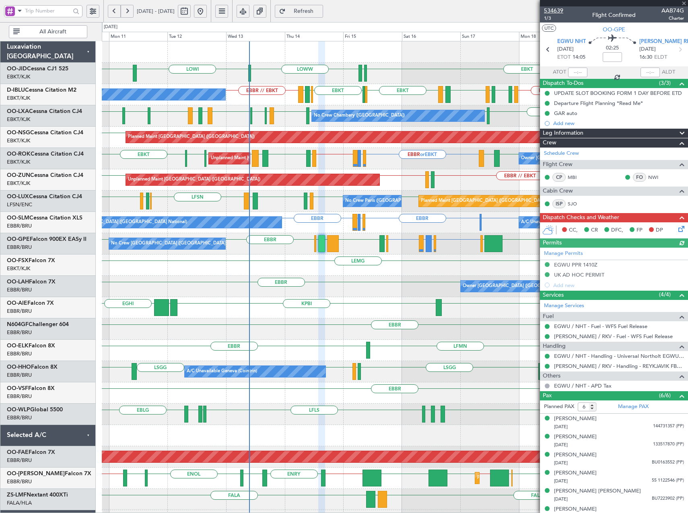
click at [561, 9] on span "534639" at bounding box center [553, 10] width 19 height 8
click at [631, 410] on link "Manage PAX" at bounding box center [633, 407] width 31 height 8
click at [323, 15] on button "Refresh" at bounding box center [299, 11] width 48 height 13
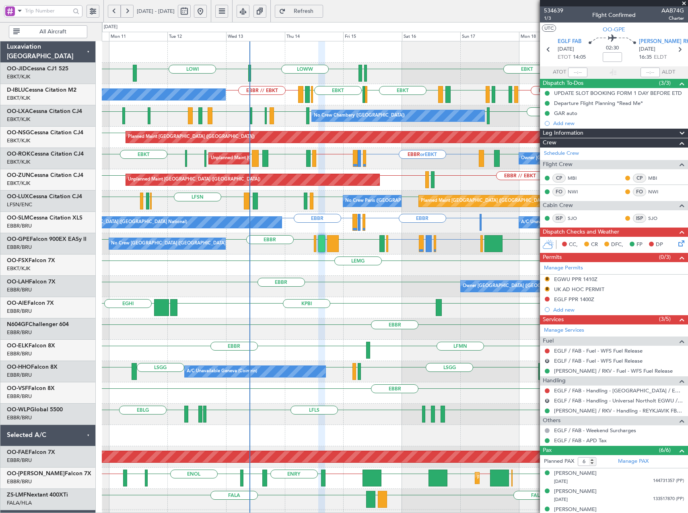
click at [317, 245] on div "EBBR EDDH or EBBR LEPA or EBBR EBBR KFOK EGLF LFRG LEMG BIRK EGLF EBBR EBBR No …" at bounding box center [395, 243] width 586 height 21
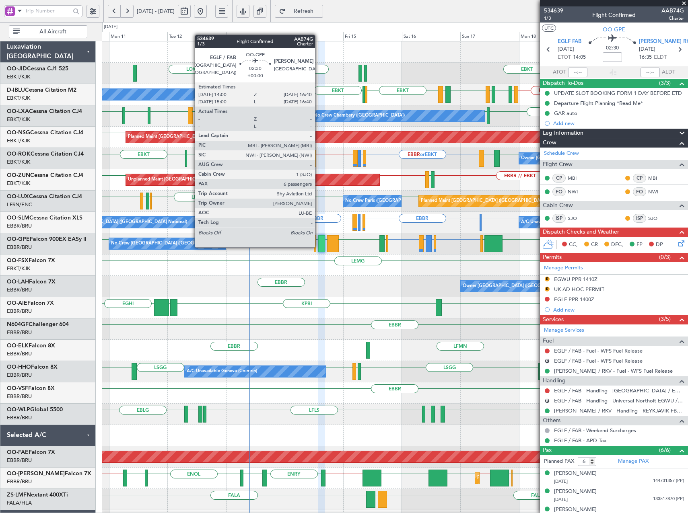
click at [319, 247] on div at bounding box center [321, 243] width 7 height 17
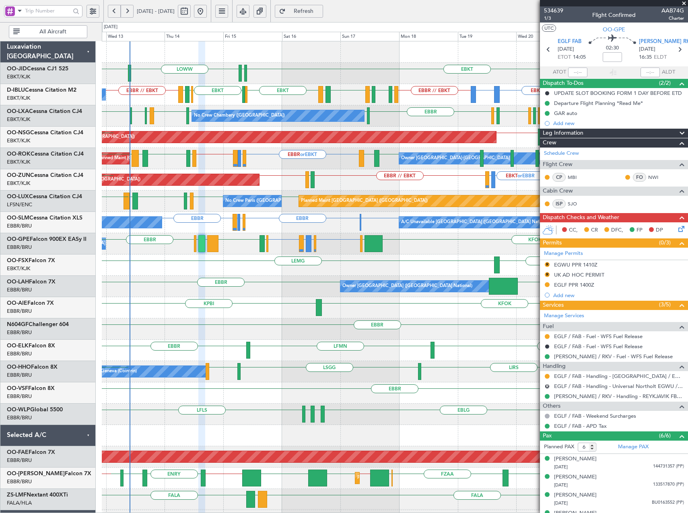
click at [377, 149] on div "LOWW LOWI EBKT EDDS EBKT EBKT or EBBR EPWA or EBBR EBBR // EBKT EBKT EHBK LFMN …" at bounding box center [395, 307] width 586 height 533
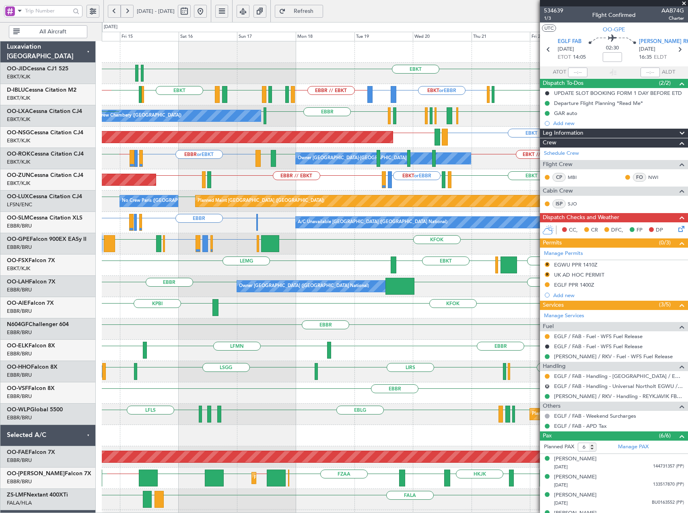
click at [388, 170] on div "LOWW EBKT EDDS LOWI EBKT or EBBR EPWA or EBBR EBBR // EBKT EBKT EBKT LFMT LFSN …" at bounding box center [395, 307] width 586 height 533
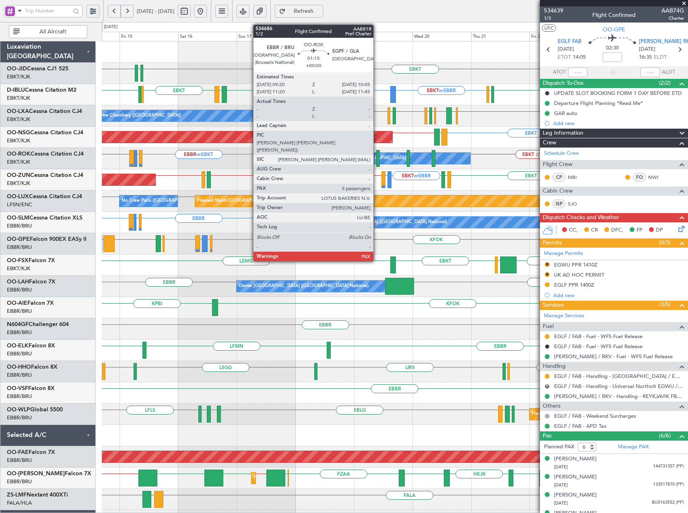
click at [377, 160] on div at bounding box center [378, 158] width 4 height 17
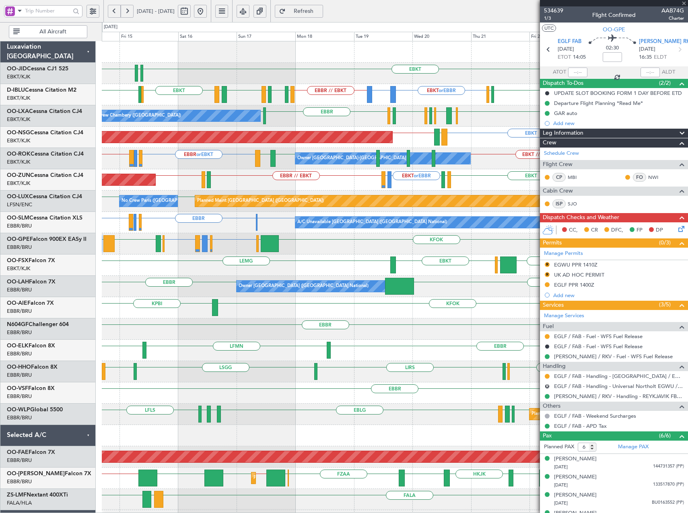
type input "5"
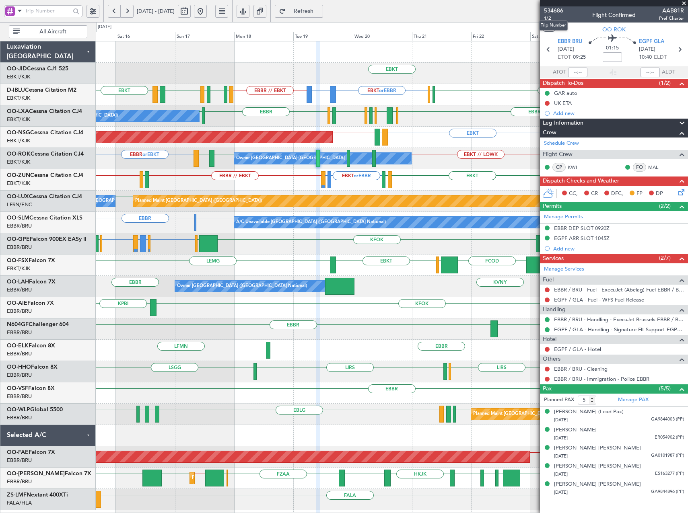
click at [552, 12] on span "534686" at bounding box center [553, 10] width 19 height 8
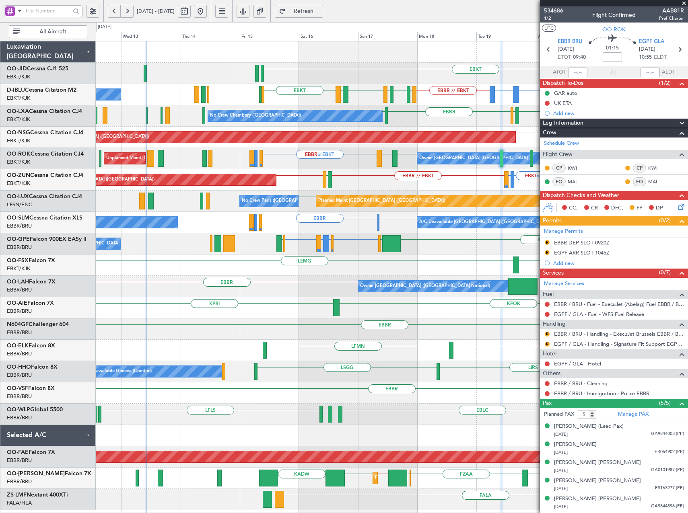
click at [368, 147] on div "EBKT EBKT or EBBR EPWA or EBBR EBBR // EBKT EBKT EGJJ LFMT LFSN LFMT EBKT LFKF …" at bounding box center [392, 275] width 592 height 469
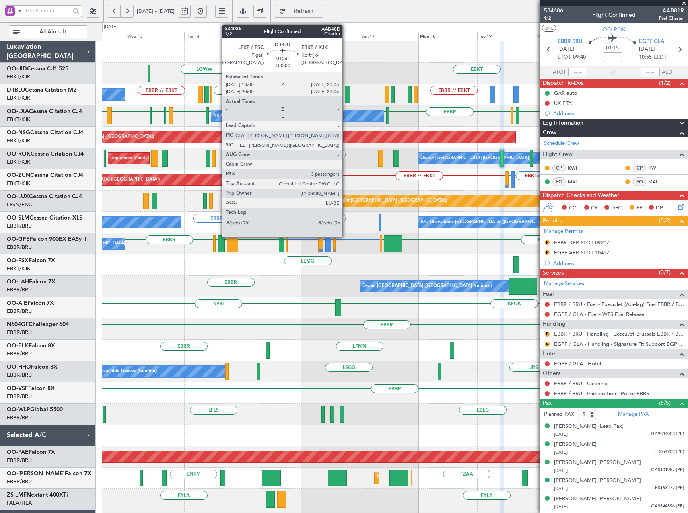
click at [346, 96] on div at bounding box center [347, 94] width 5 height 17
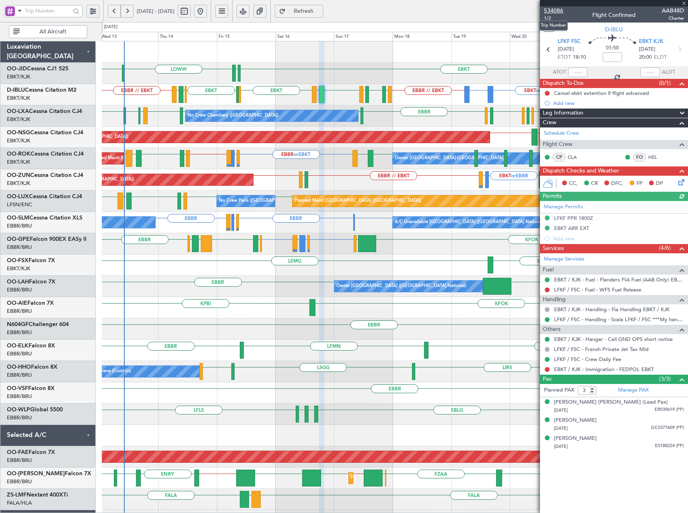
click at [557, 10] on span "534086" at bounding box center [553, 10] width 19 height 8
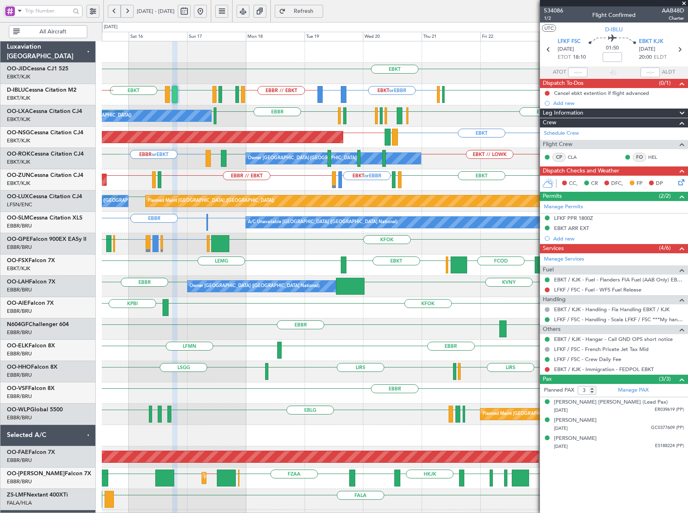
click at [319, 173] on div "EBKT LOWW EDDS LOWI EBKT or EBBR EPWA or EBBR EBBR // EBKT LFMT LFSN LFMT EBKT …" at bounding box center [395, 307] width 586 height 533
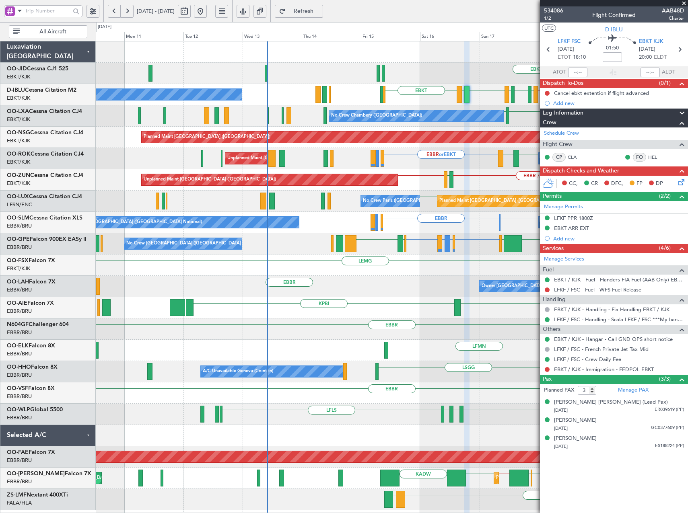
click at [470, 212] on div "EBKT EBKT or EBBR EPWA or EBBR EBBR // EBKT LFMT LFSN LFMT EBKT LFKF EBKT No Cr…" at bounding box center [392, 275] width 592 height 469
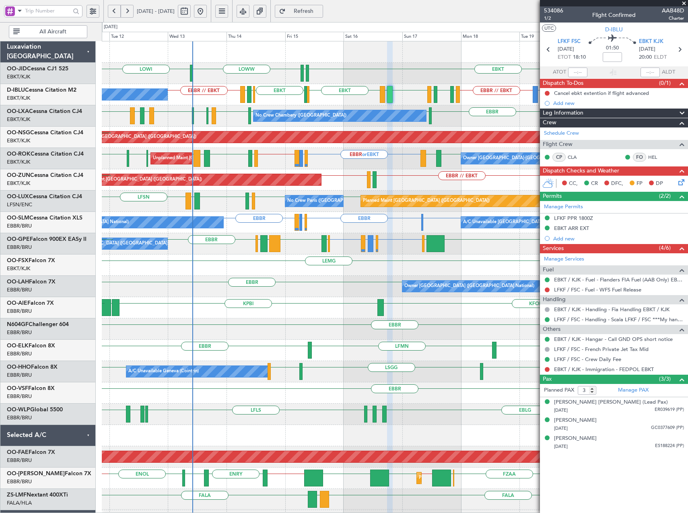
click at [412, 192] on div "EBKT EDDS LOWW LOWI EBKT No Crew Brussels (Brussels National) EBKT or EBBR EPWA…" at bounding box center [395, 307] width 586 height 533
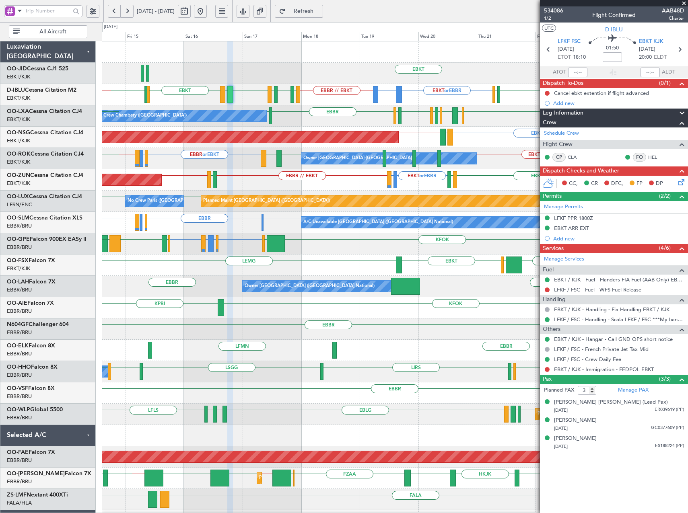
click at [288, 183] on div "Unplanned Maint Paris (Le Bourget) EBKT or EBBR LFMD or EBBR EBBR // EBKT LFRQ …" at bounding box center [395, 179] width 586 height 21
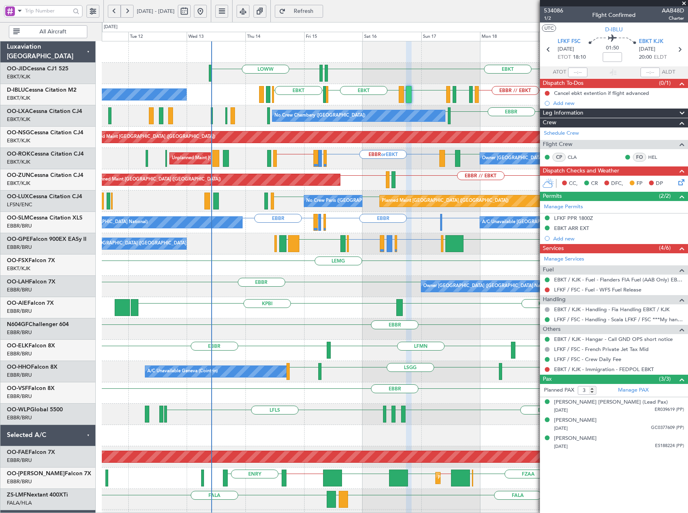
click at [393, 209] on div "EBKT EDDS LOWW EBKT or EBBR EPWA or EBBR EBBR // EBKT LFMT LFSN LFMT EBKT LFKF …" at bounding box center [395, 297] width 586 height 512
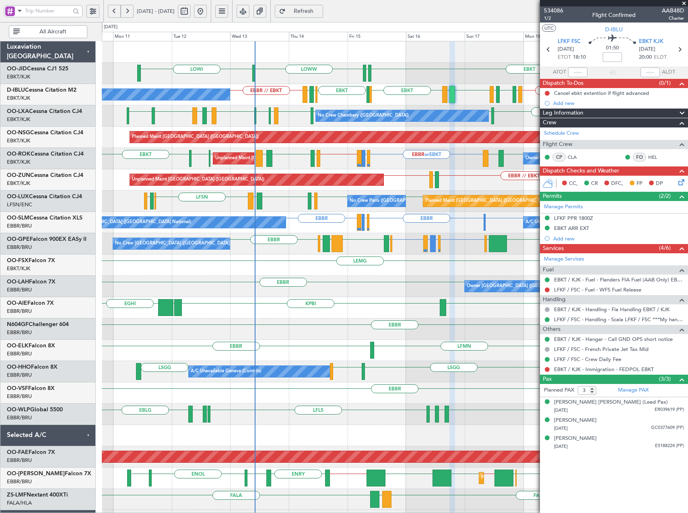
click at [461, 263] on div "EBKT EDDS LOWW LOWI No Crew Brussels (Brussels National) EBBR // EBKT LFMT LFSN…" at bounding box center [395, 307] width 586 height 533
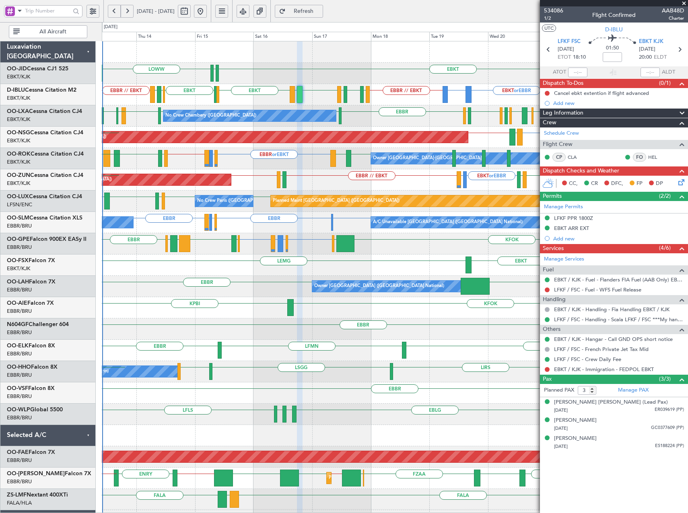
click at [272, 262] on div "LOWW EBKT EDDS LOWI EBKT EBKT or EBBR EPWA or EBBR EBBR // EBKT EBKT EHBK LFMN …" at bounding box center [395, 307] width 586 height 533
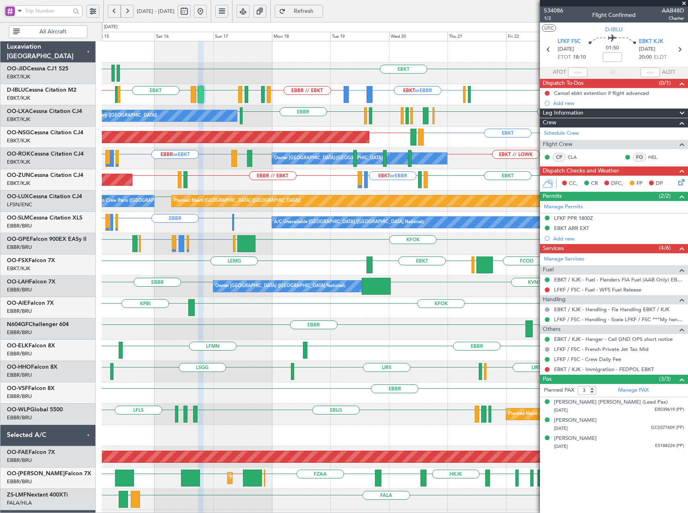
click at [338, 244] on div "LOWW EBKT EDDS EBKT or EBBR EPWA or EBBR EBBR // EBKT EBKT EBKT EGJJ LFMT LFSN …" at bounding box center [395, 307] width 586 height 533
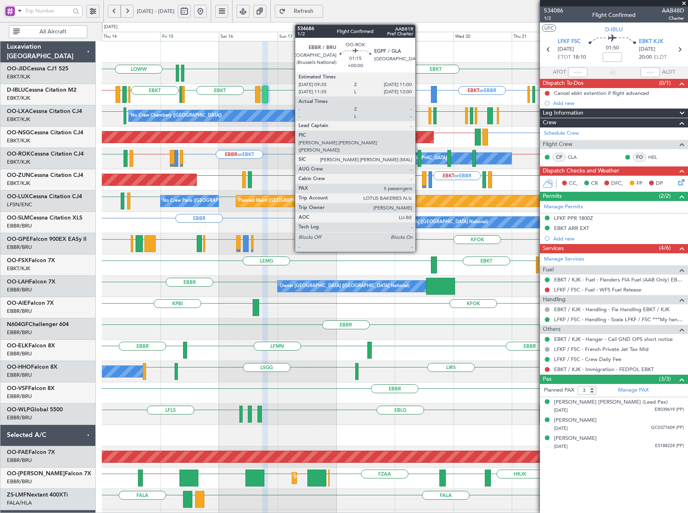
click at [419, 159] on div at bounding box center [420, 158] width 4 height 17
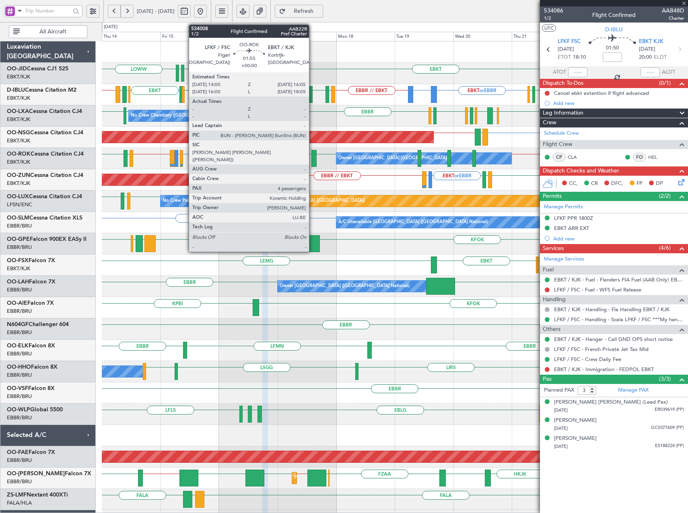
type input "5"
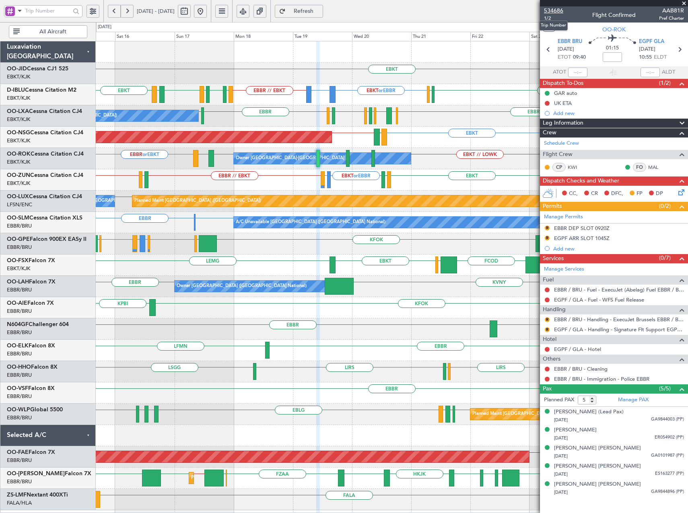
click at [554, 10] on span "534686" at bounding box center [553, 10] width 19 height 8
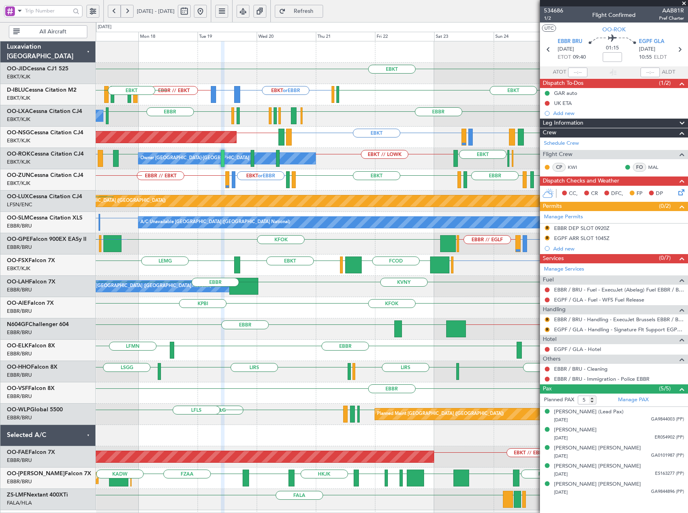
click at [0, 154] on html "15 Aug 2025 - 25 Aug 2025 Refresh Quick Links All Aircraft EBKT EBKT or EBBR EP…" at bounding box center [344, 256] width 688 height 513
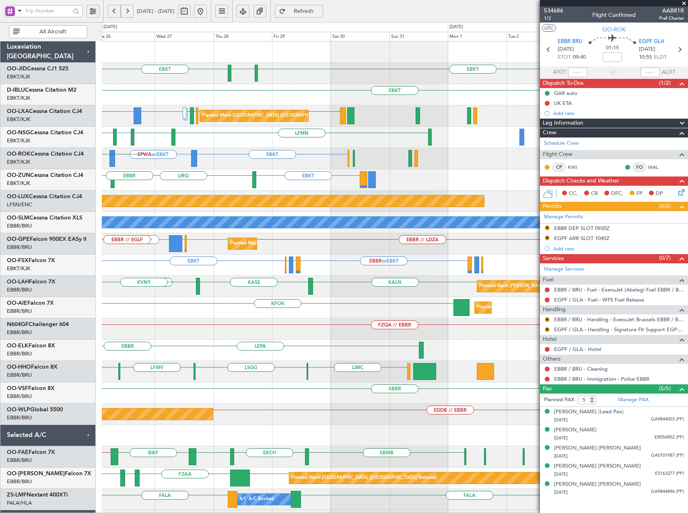
click at [26, 146] on div "EBKT EGNT EBKT EBKT Planned Maint Brussels (Brussels National) LICC or EBKT LIC…" at bounding box center [344, 267] width 688 height 491
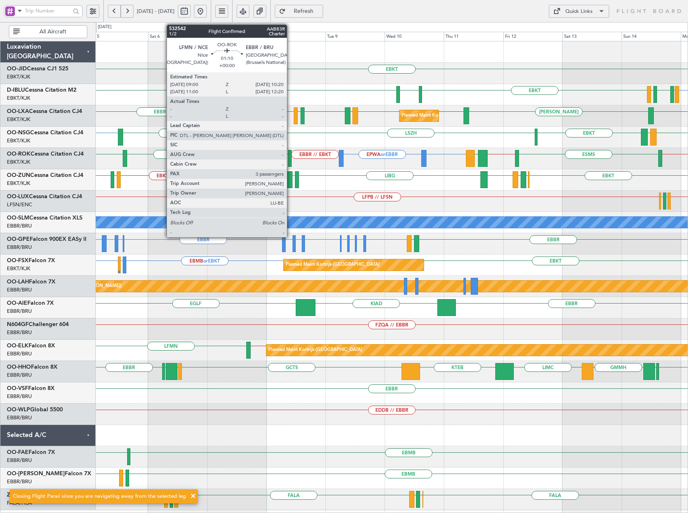
click at [291, 159] on div at bounding box center [290, 158] width 4 height 17
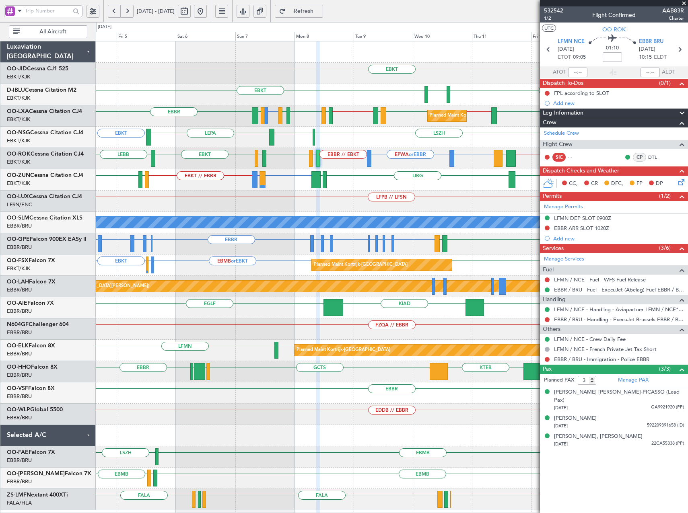
click at [505, 89] on div "EBKT EBKT LSZH LFSN LFMT" at bounding box center [392, 94] width 592 height 21
click at [686, 2] on span at bounding box center [684, 3] width 8 height 7
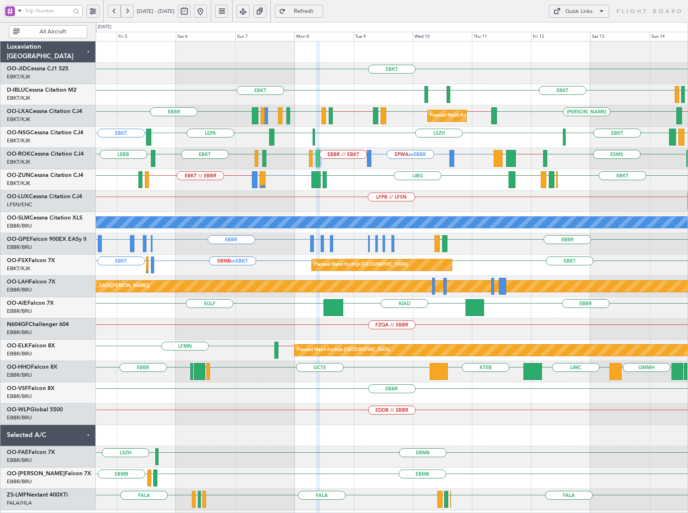
type input "0"
click at [207, 12] on button at bounding box center [200, 11] width 13 height 13
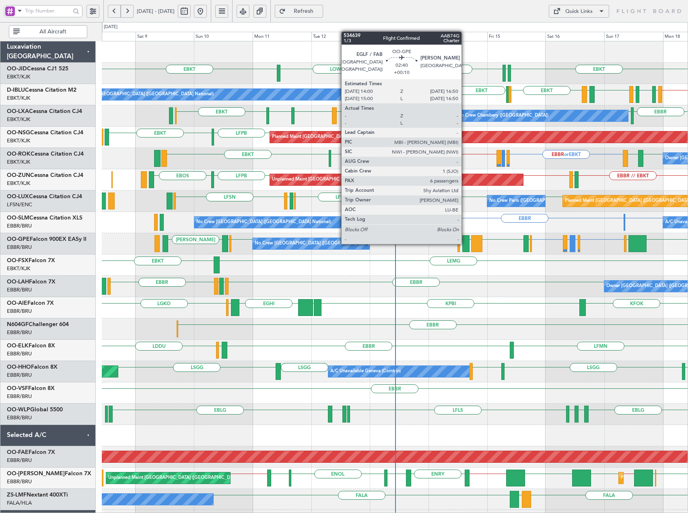
click at [465, 243] on div at bounding box center [465, 243] width 7 height 17
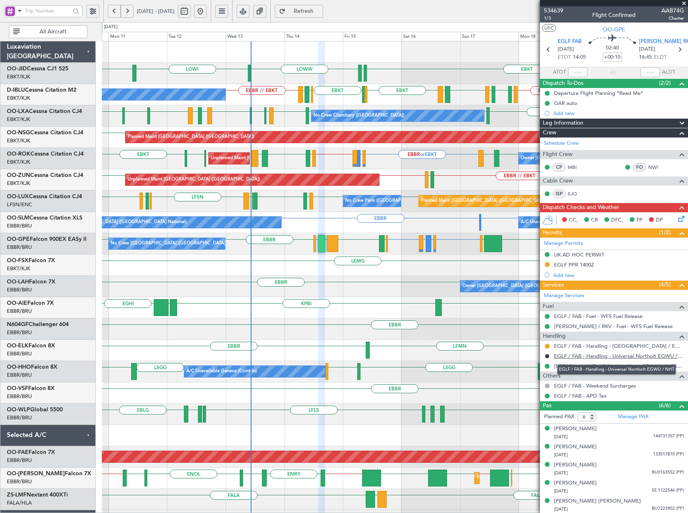
scroll to position [19, 0]
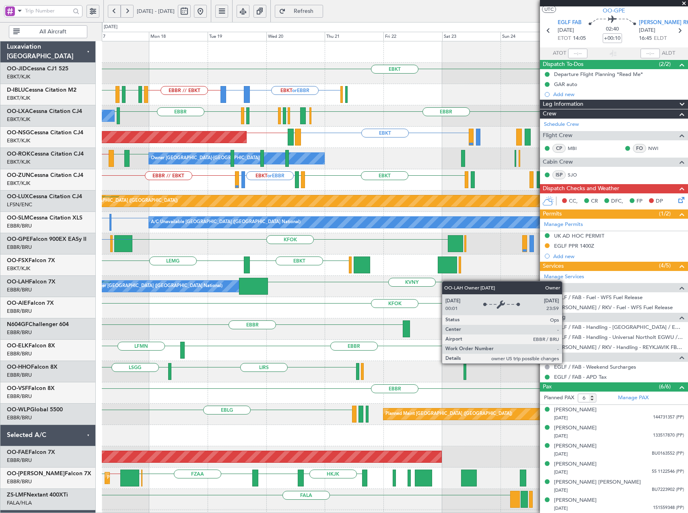
click at [105, 295] on div "EBKT EDDS LOWW EBKT or EBBR EPWA or EBBR EBBR // EBKT LFMT LFSN LFMT EBKT EBKT …" at bounding box center [395, 307] width 586 height 533
